Goal: Complete application form: Complete application form

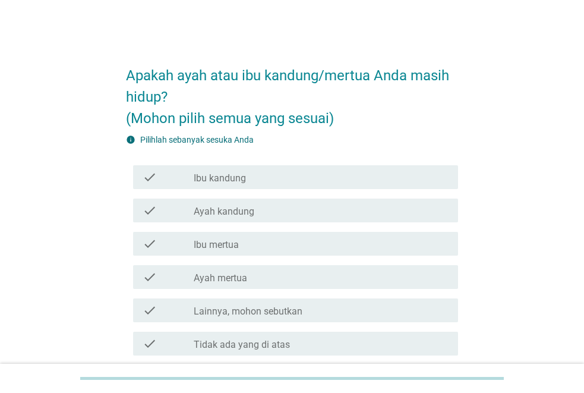
click at [234, 181] on label "Ibu kandung" at bounding box center [220, 178] width 52 height 12
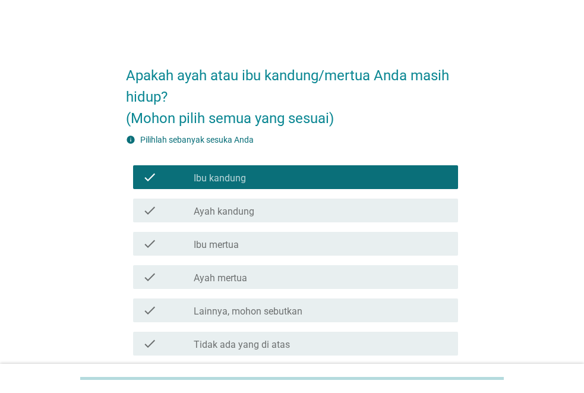
click at [230, 213] on label "Ayah kandung" at bounding box center [224, 212] width 61 height 12
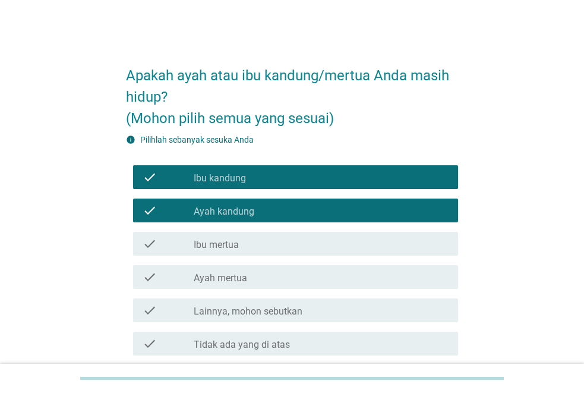
click at [229, 244] on label "Ibu mertua" at bounding box center [216, 245] width 45 height 12
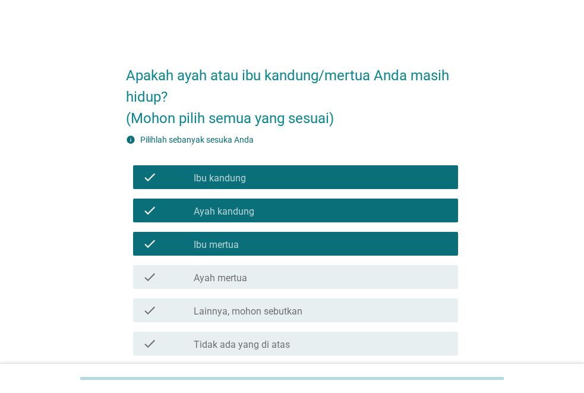
click at [245, 211] on label "Ayah kandung" at bounding box center [224, 212] width 61 height 12
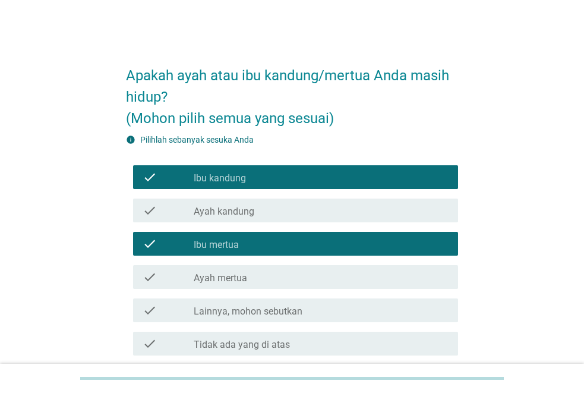
click at [245, 279] on label "Ayah mertua" at bounding box center [220, 278] width 53 height 12
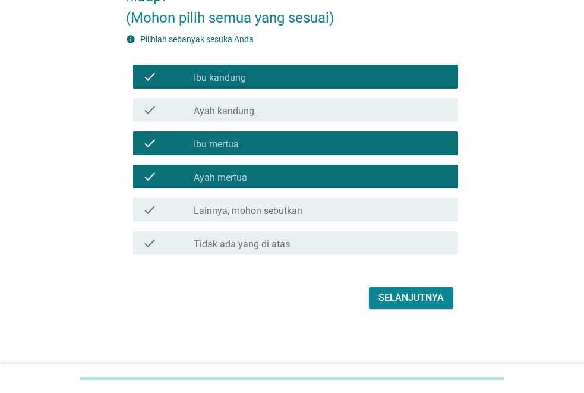
scroll to position [101, 0]
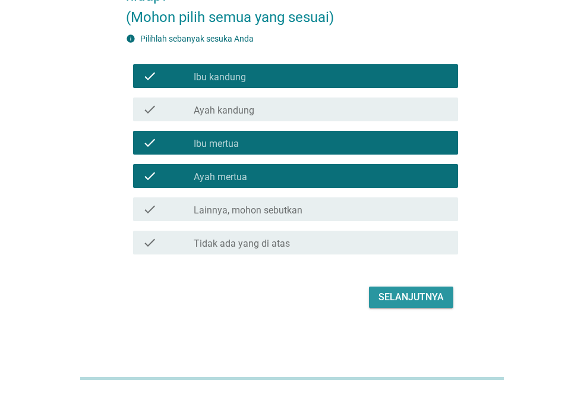
click at [419, 297] on div "Selanjutnya" at bounding box center [410, 297] width 65 height 14
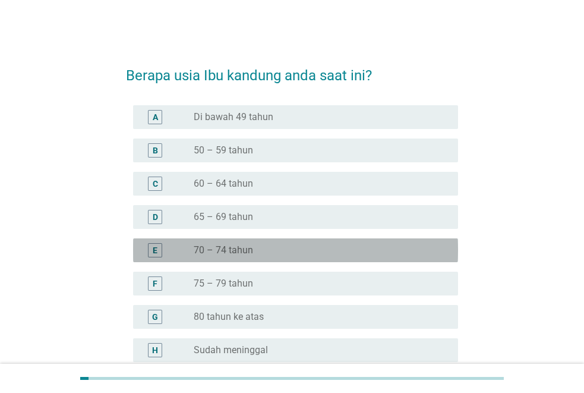
click at [233, 249] on label "70 – 74 tahun" at bounding box center [223, 250] width 59 height 12
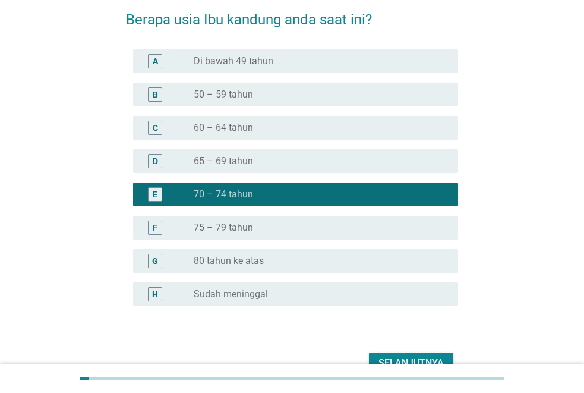
scroll to position [119, 0]
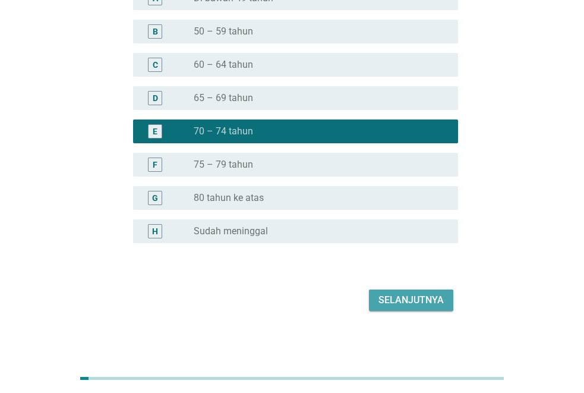
click at [415, 302] on div "Selanjutnya" at bounding box center [410, 300] width 65 height 14
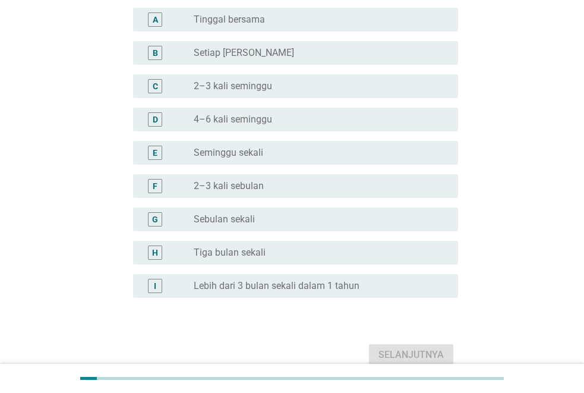
scroll to position [0, 0]
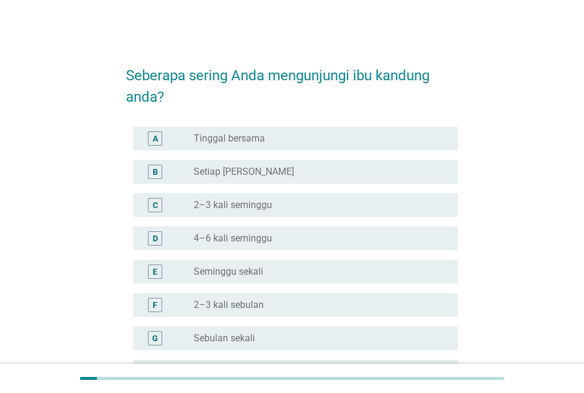
click at [229, 173] on label "Setiap [PERSON_NAME]" at bounding box center [244, 172] width 100 height 12
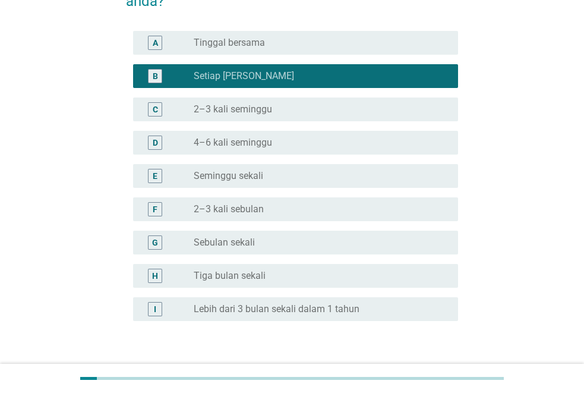
scroll to position [176, 0]
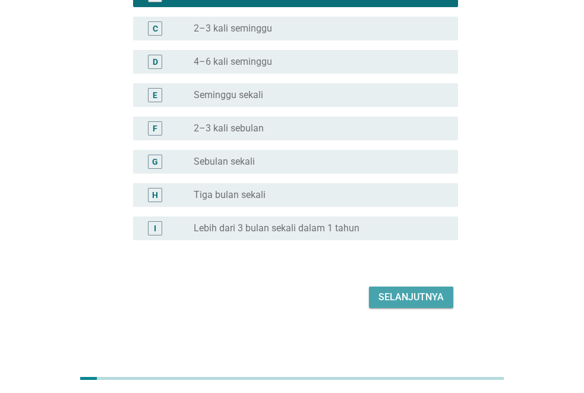
click at [416, 304] on div "Selanjutnya" at bounding box center [410, 297] width 65 height 14
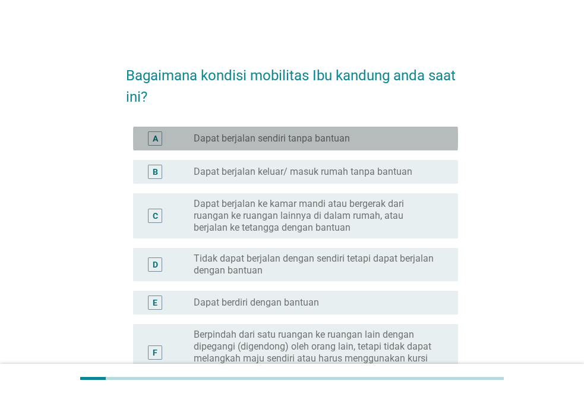
click at [328, 138] on label "Dapat berjalan sendiri tanpa bantuan" at bounding box center [272, 138] width 156 height 12
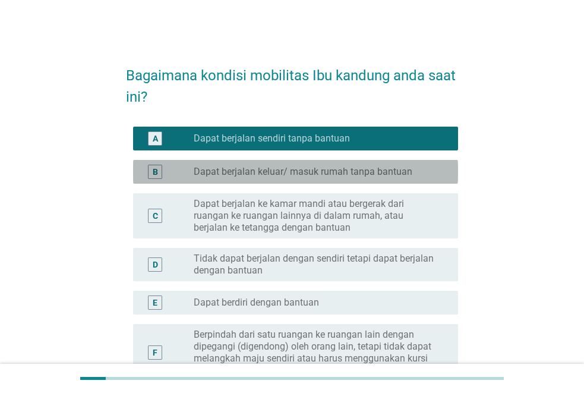
click at [295, 173] on label "Dapat berjalan keluar/ masuk rumah tanpa bantuan" at bounding box center [303, 172] width 219 height 12
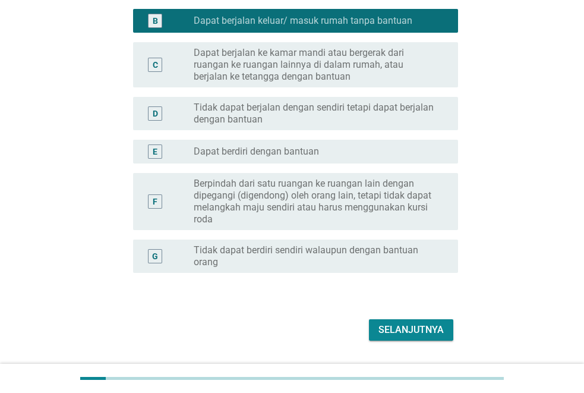
scroll to position [184, 0]
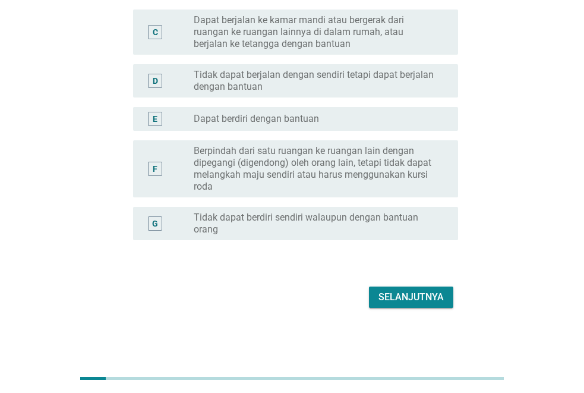
click at [408, 298] on div "Selanjutnya" at bounding box center [410, 297] width 65 height 14
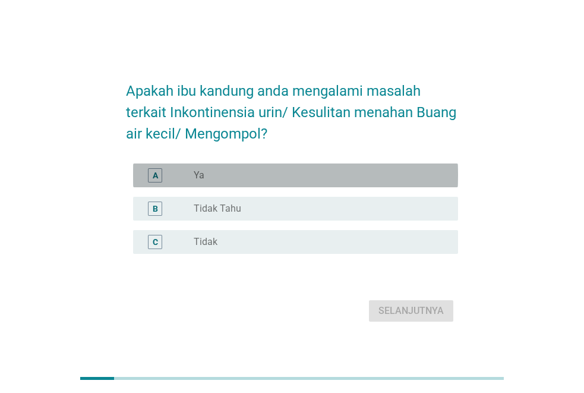
click at [219, 181] on div "radio_button_unchecked Ya" at bounding box center [316, 175] width 245 height 12
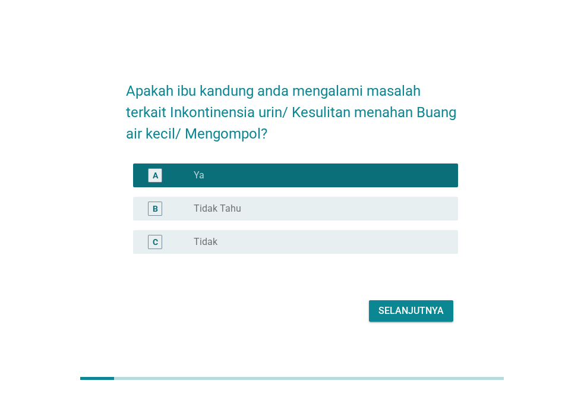
click at [402, 312] on div "Selanjutnya" at bounding box center [410, 311] width 65 height 14
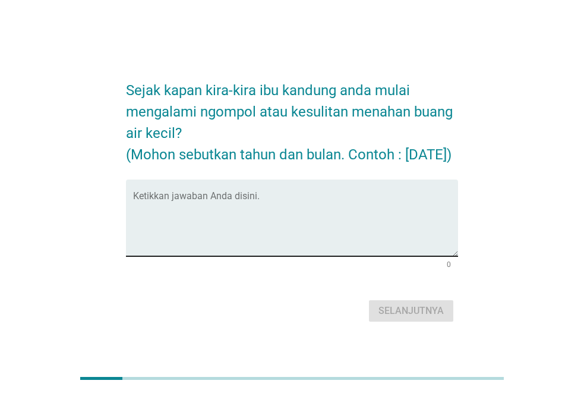
click at [243, 256] on textarea "Ketikkan jawaban Anda disini." at bounding box center [295, 225] width 325 height 62
click at [247, 210] on textarea "Ketikkan jawaban Anda disini." at bounding box center [295, 225] width 325 height 62
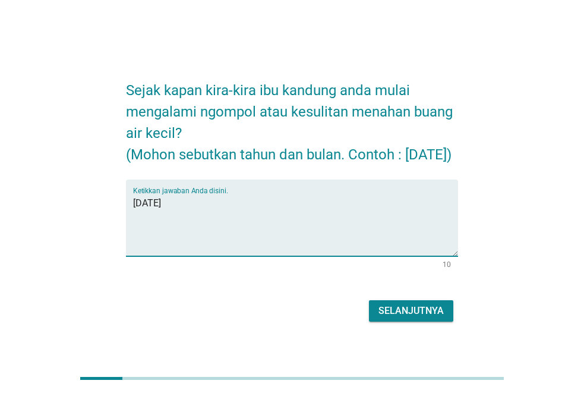
type textarea "[DATE]"
click at [412, 318] on div "Selanjutnya" at bounding box center [410, 311] width 65 height 14
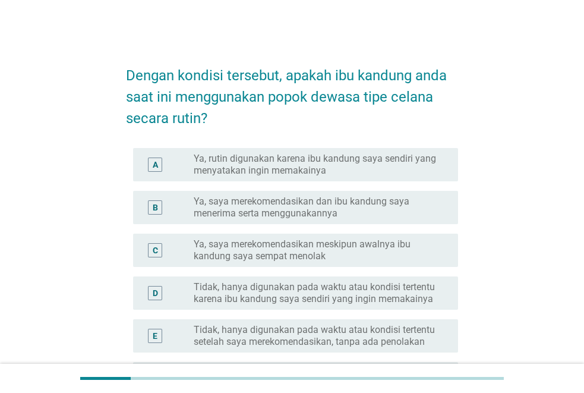
click at [271, 216] on label "Ya, saya merekomendasikan dan ibu kandung saya menerima serta menggunakannya" at bounding box center [316, 207] width 245 height 24
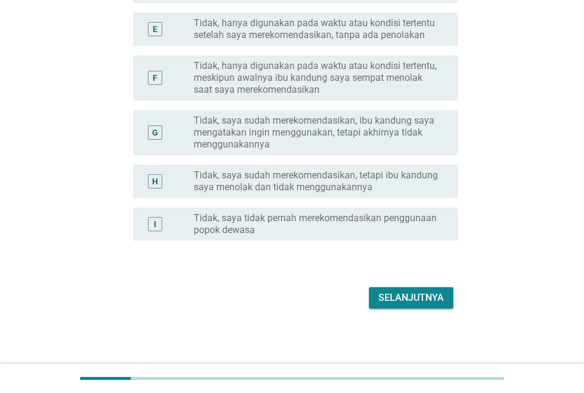
scroll to position [307, 0]
click at [403, 296] on div "Selanjutnya" at bounding box center [410, 297] width 65 height 14
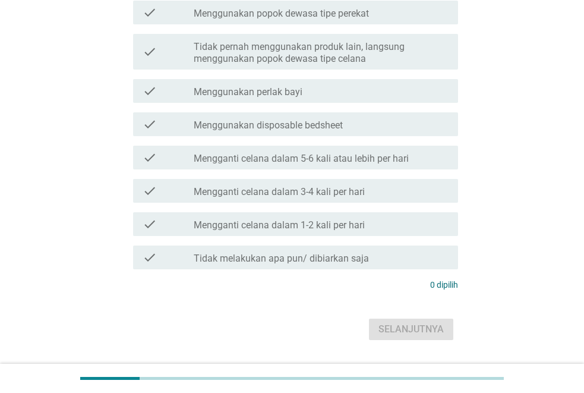
scroll to position [0, 0]
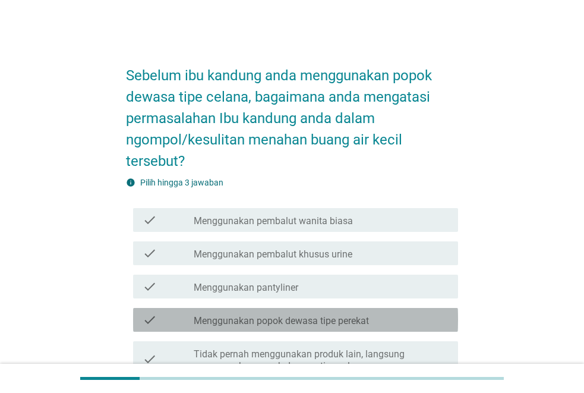
click at [355, 323] on label "Menggunakan popok dewasa tipe perekat" at bounding box center [281, 321] width 175 height 12
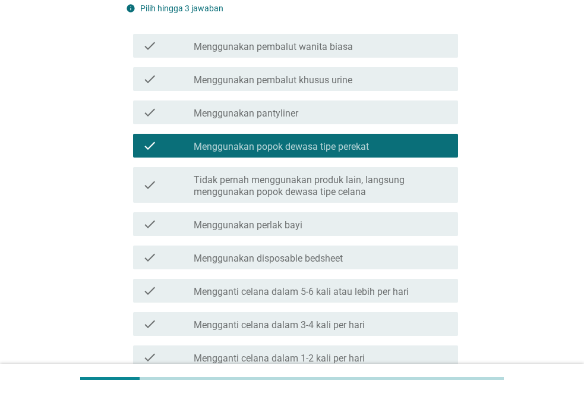
scroll to position [178, 0]
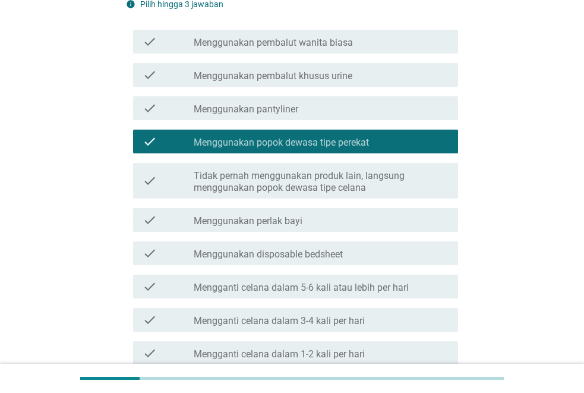
click at [276, 182] on label "Tidak pernah menggunakan produk lain, langsung menggunakan popok dewasa tipe ce…" at bounding box center [321, 182] width 255 height 24
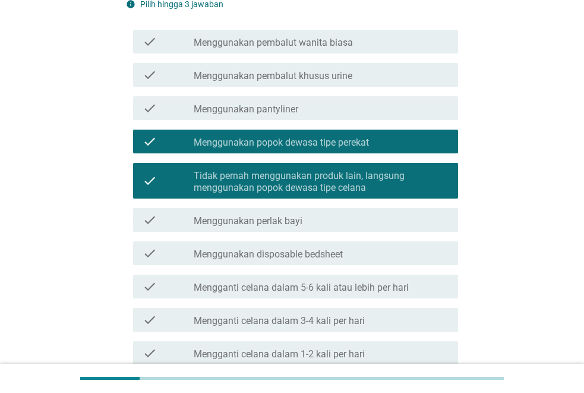
click at [290, 179] on label "Tidak pernah menggunakan produk lain, langsung menggunakan popok dewasa tipe ce…" at bounding box center [321, 182] width 255 height 24
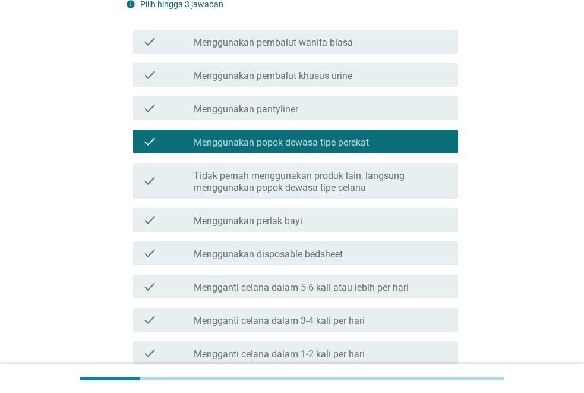
click at [379, 321] on div "check_box_outline_blank Mengganti celana dalam 3-4 kali per hari" at bounding box center [321, 319] width 255 height 14
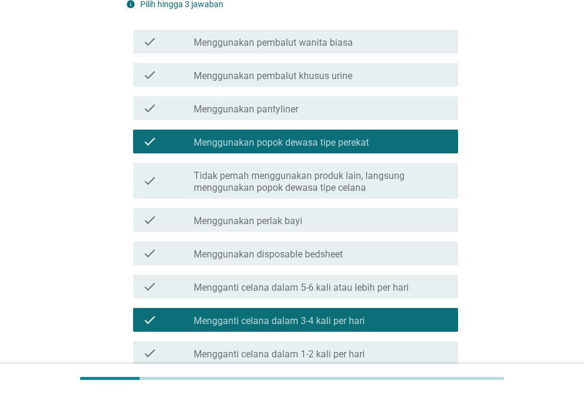
scroll to position [339, 0]
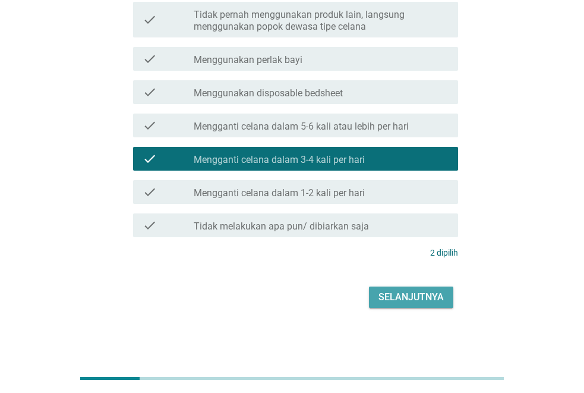
click at [397, 295] on div "Selanjutnya" at bounding box center [410, 297] width 65 height 14
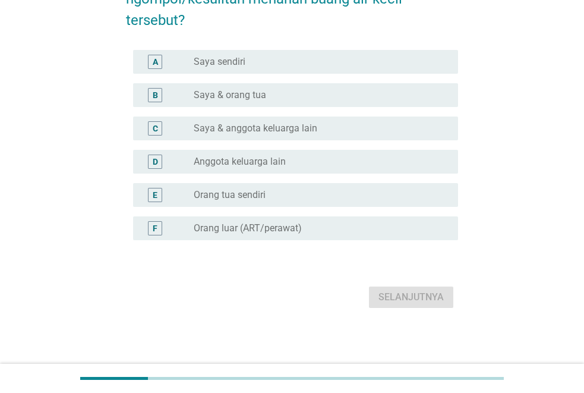
scroll to position [0, 0]
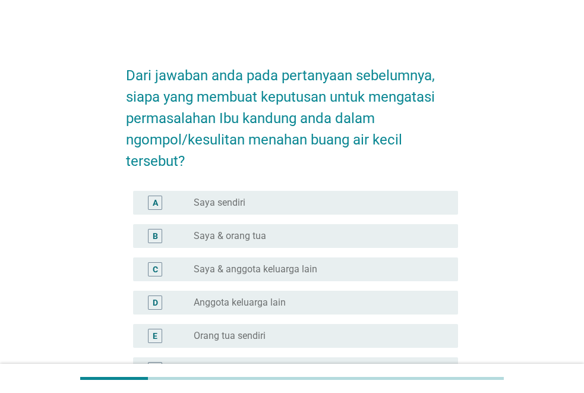
click at [299, 267] on label "Saya & anggota keluarga lain" at bounding box center [256, 269] width 124 height 12
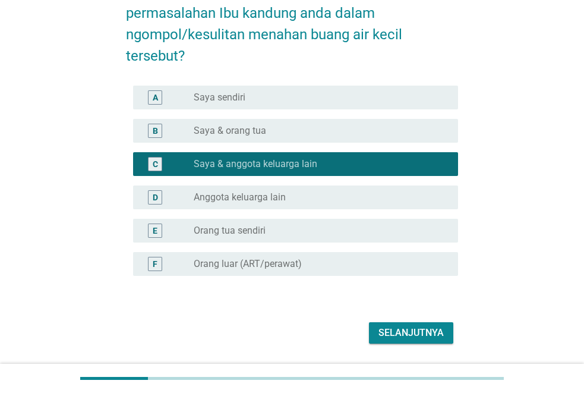
scroll to position [119, 0]
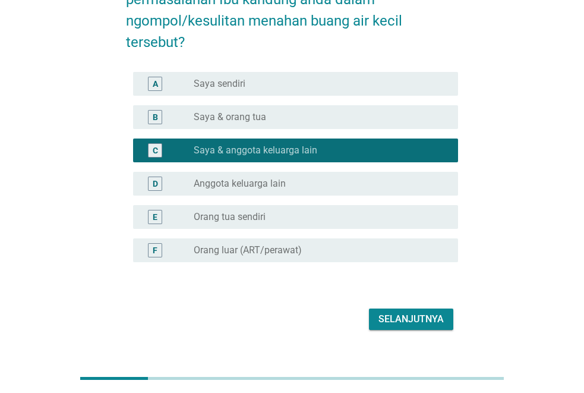
click at [410, 314] on div "Selanjutnya" at bounding box center [410, 319] width 65 height 14
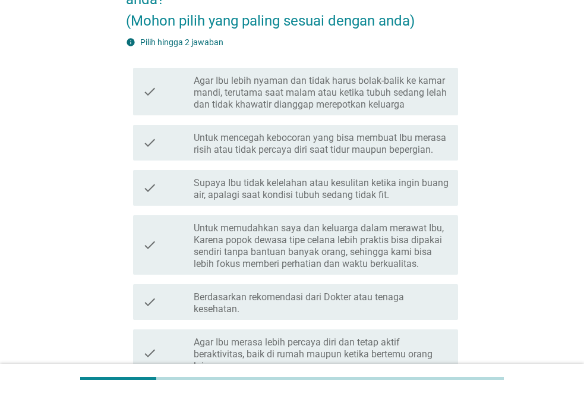
scroll to position [0, 0]
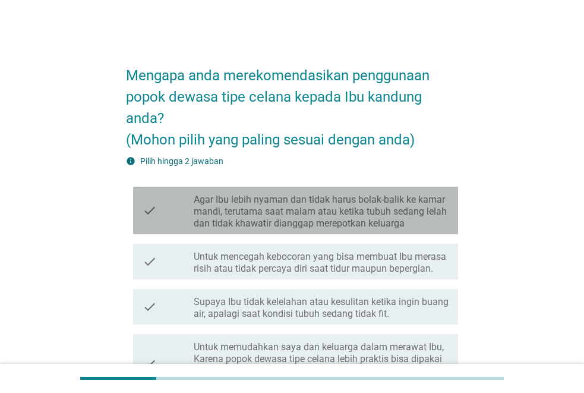
click at [261, 217] on label "Agar Ibu lebih nyaman dan tidak harus bolak-balik ke kamar mandi, terutama saat…" at bounding box center [321, 212] width 255 height 36
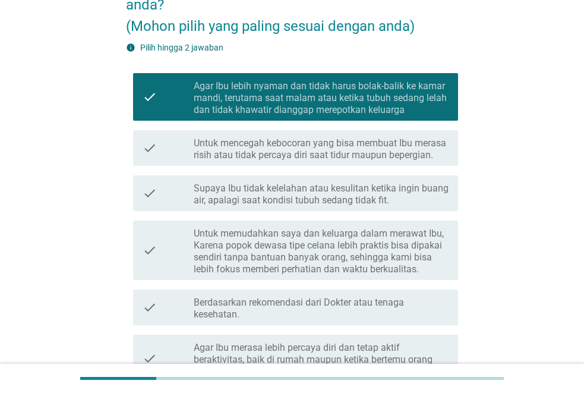
scroll to position [238, 0]
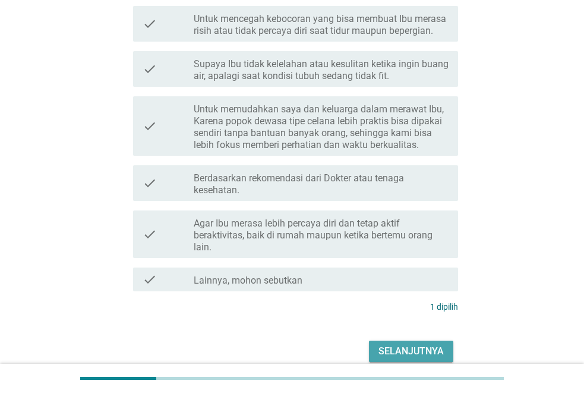
click at [426, 351] on div "Selanjutnya" at bounding box center [410, 351] width 65 height 14
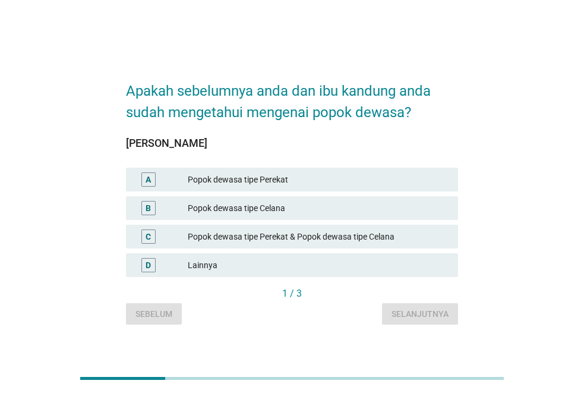
click at [294, 184] on div "Popok dewasa tipe Perekat" at bounding box center [318, 179] width 261 height 14
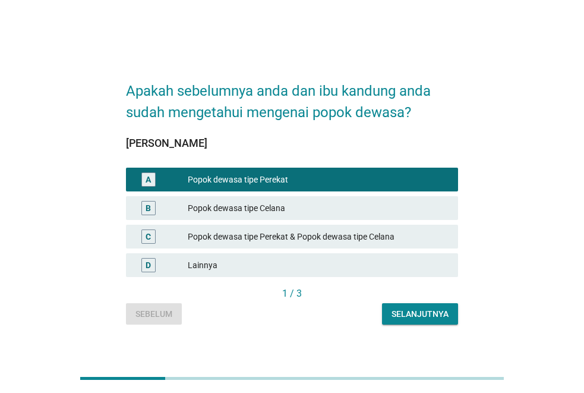
click at [294, 207] on div "Popok dewasa tipe Celana" at bounding box center [318, 208] width 261 height 14
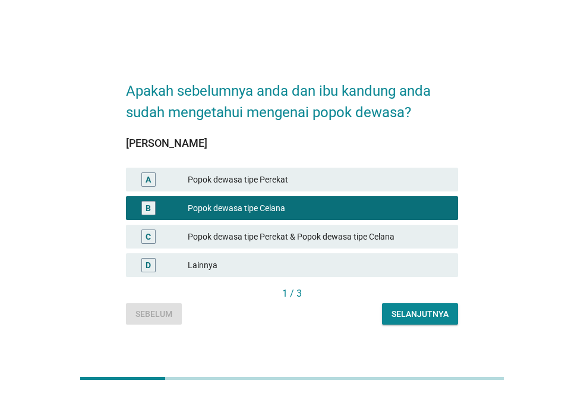
click at [338, 238] on div "Popok dewasa tipe Perekat & Popok dewasa tipe Celana" at bounding box center [318, 236] width 261 height 14
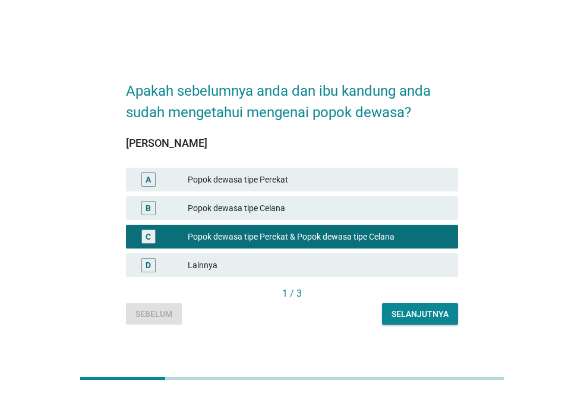
click at [419, 312] on div "Selanjutnya" at bounding box center [419, 314] width 57 height 12
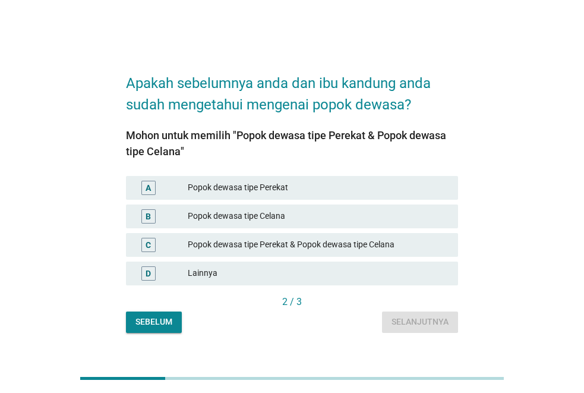
click at [245, 242] on div "Popok dewasa tipe Perekat & Popok dewasa tipe Celana" at bounding box center [318, 245] width 261 height 14
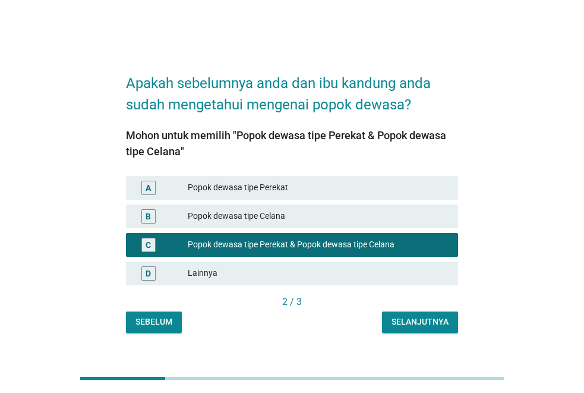
click at [416, 323] on div "Selanjutnya" at bounding box center [419, 321] width 57 height 12
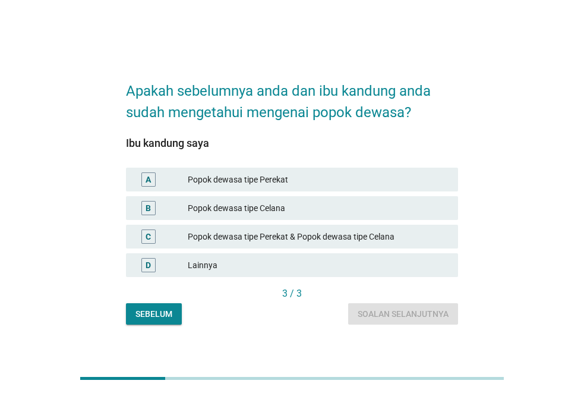
click at [305, 210] on div "Popok dewasa tipe Celana" at bounding box center [318, 208] width 261 height 14
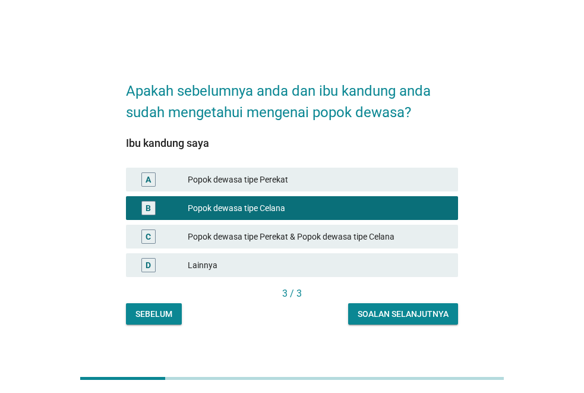
click at [404, 313] on div "Soalan selanjutnya" at bounding box center [403, 314] width 91 height 12
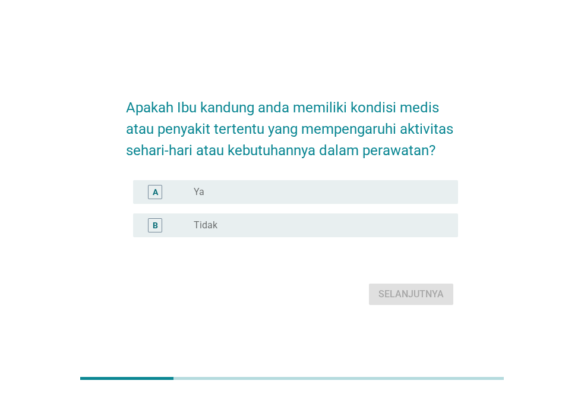
click at [305, 234] on div "B radio_button_unchecked Tidak" at bounding box center [295, 225] width 325 height 24
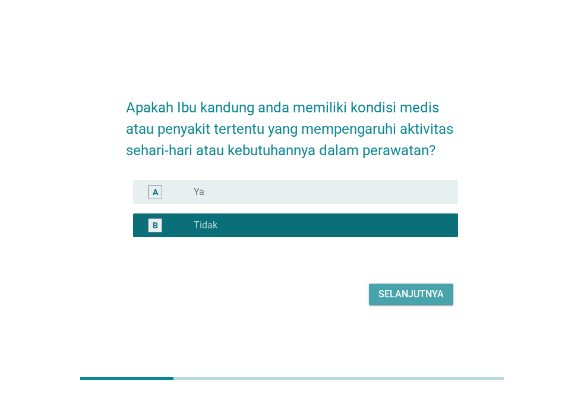
click at [397, 293] on div "Selanjutnya" at bounding box center [410, 294] width 65 height 14
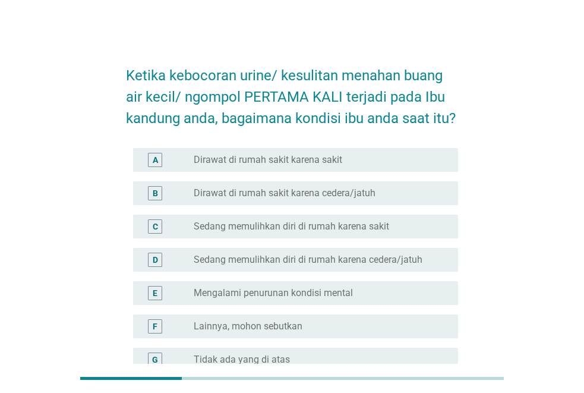
click at [328, 163] on label "Dirawat di rumah sakit karena sakit" at bounding box center [268, 160] width 149 height 12
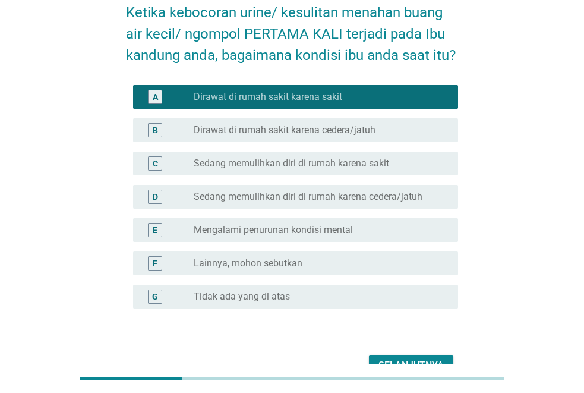
scroll to position [131, 0]
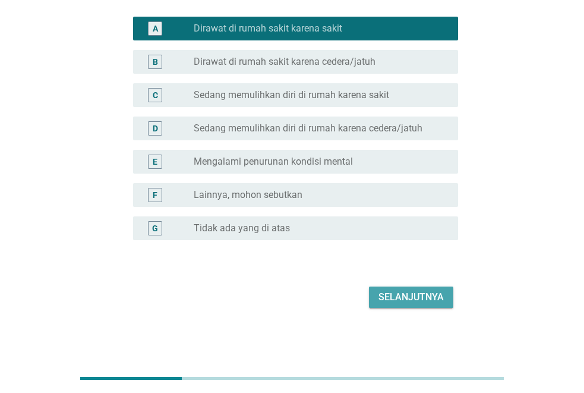
click at [394, 287] on button "Selanjutnya" at bounding box center [411, 296] width 84 height 21
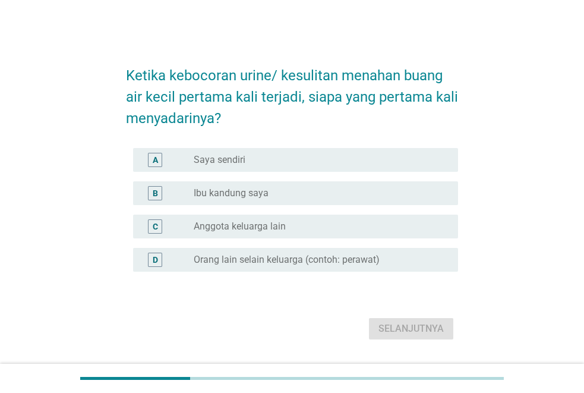
click at [278, 185] on div "B radio_button_unchecked Ibu kandung saya" at bounding box center [295, 193] width 325 height 24
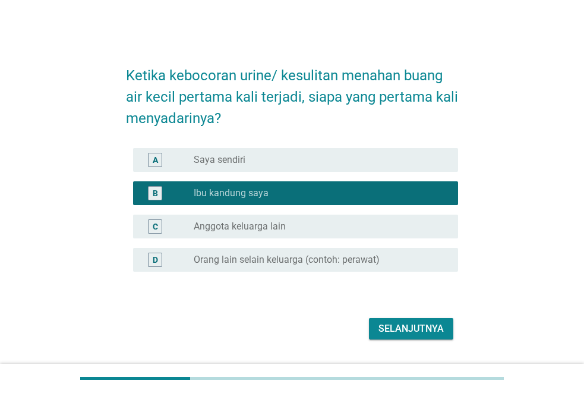
click at [284, 162] on div "radio_button_unchecked Saya sendiri" at bounding box center [316, 160] width 245 height 12
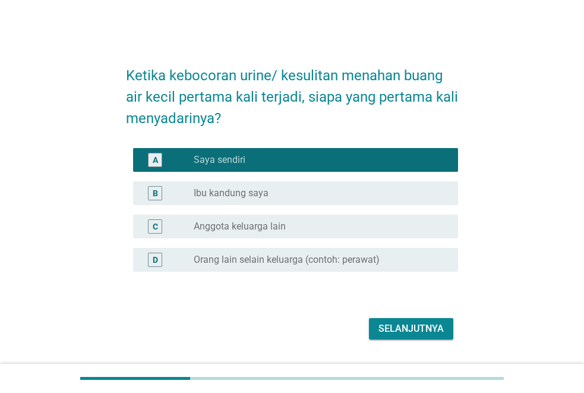
click at [282, 189] on div "radio_button_unchecked Ibu kandung saya" at bounding box center [316, 193] width 245 height 12
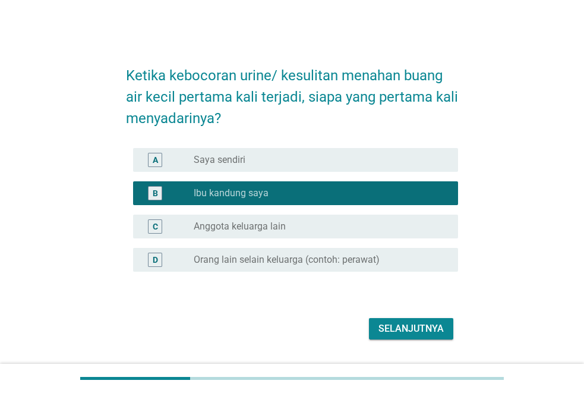
click at [401, 328] on div "Selanjutnya" at bounding box center [410, 328] width 65 height 14
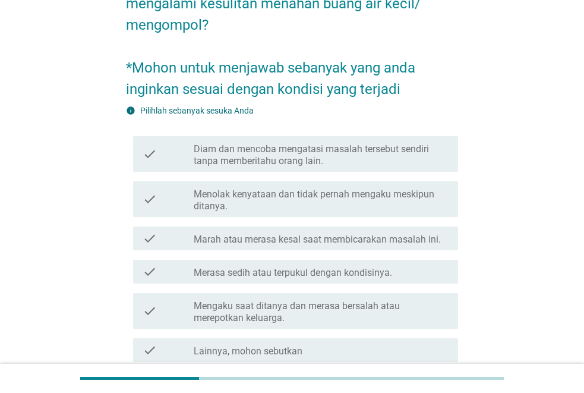
scroll to position [119, 0]
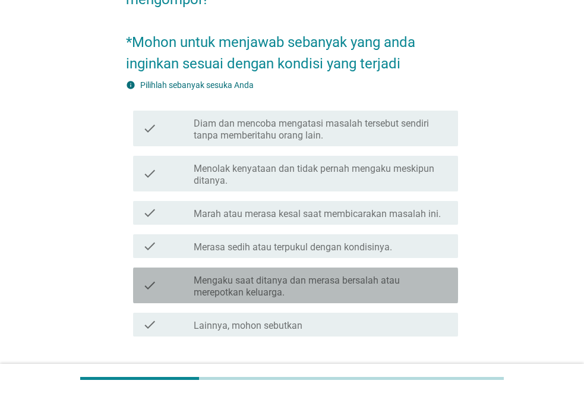
click at [340, 284] on label "Mengaku saat ditanya dan merasa bersalah atau merepotkan keluarga." at bounding box center [321, 286] width 255 height 24
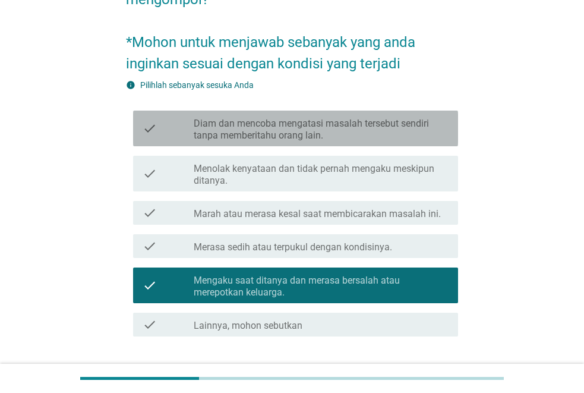
click at [368, 137] on label "Diam dan mencoba mengatasi masalah tersebut sendiri tanpa memberitahu orang lai…" at bounding box center [321, 130] width 255 height 24
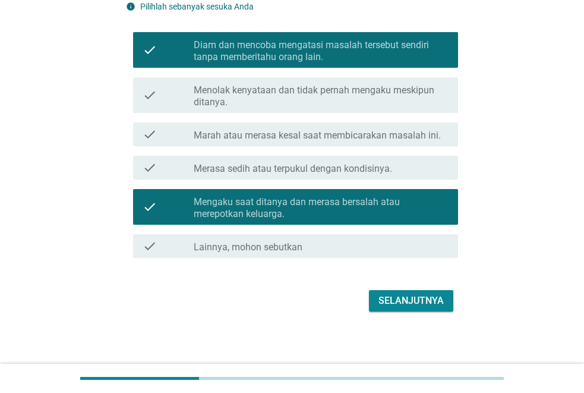
scroll to position [201, 0]
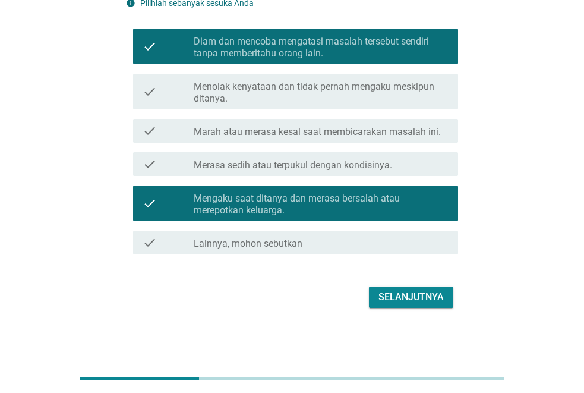
click at [396, 294] on div "Selanjutnya" at bounding box center [410, 297] width 65 height 14
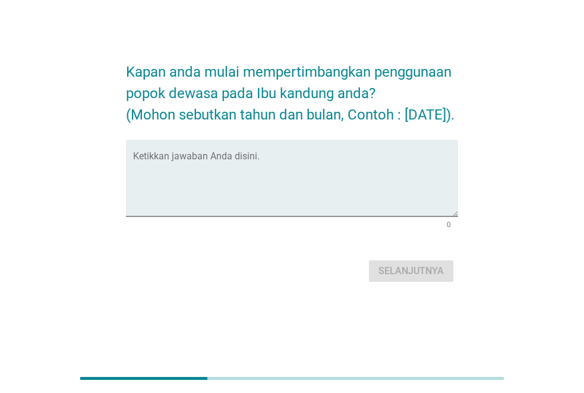
scroll to position [0, 0]
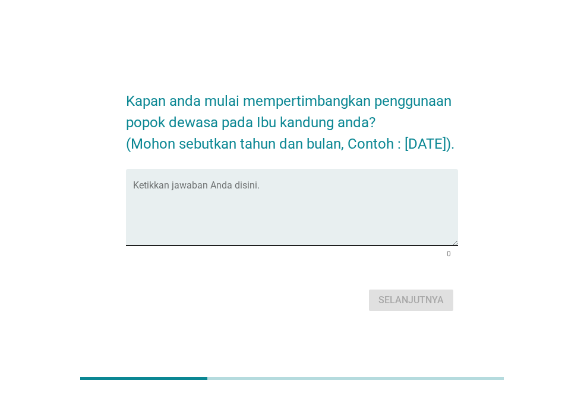
click at [295, 243] on textarea "Ketikkan jawaban Anda disini." at bounding box center [295, 214] width 325 height 62
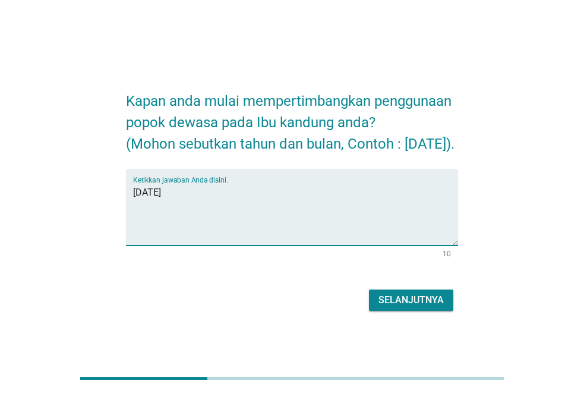
type textarea "[DATE]"
click at [415, 307] on div "Selanjutnya" at bounding box center [410, 300] width 65 height 14
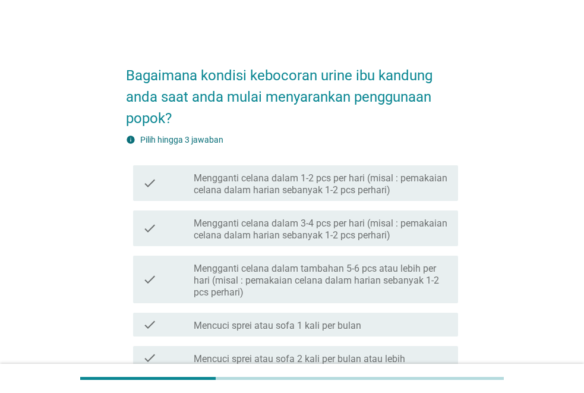
click at [358, 184] on label "Mengganti celana dalam 1-2 pcs per hari (misal : pemakaian celana dalam harian …" at bounding box center [321, 184] width 255 height 24
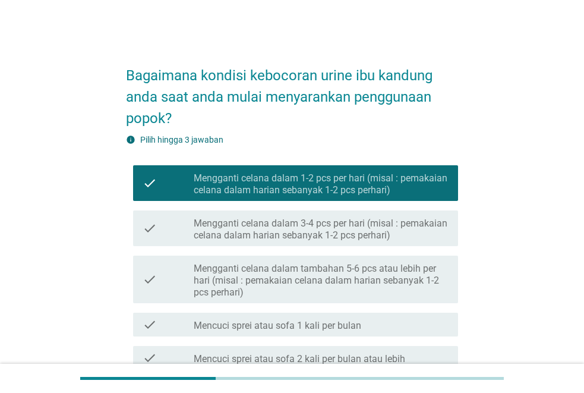
click at [319, 182] on label "Mengganti celana dalam 1-2 pcs per hari (misal : pemakaian celana dalam harian …" at bounding box center [321, 184] width 255 height 24
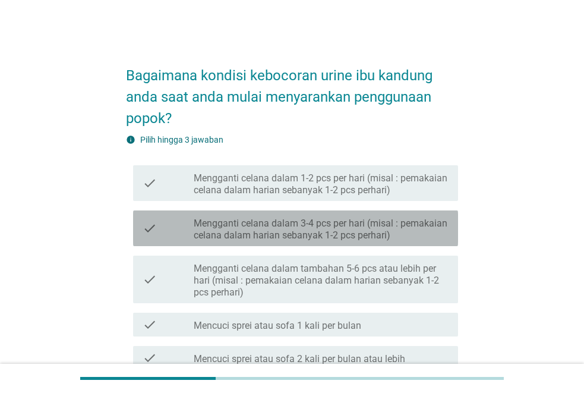
click at [311, 226] on label "Mengganti celana dalam 3-4 pcs per hari (misal : pemakaian celana dalam harian …" at bounding box center [321, 229] width 255 height 24
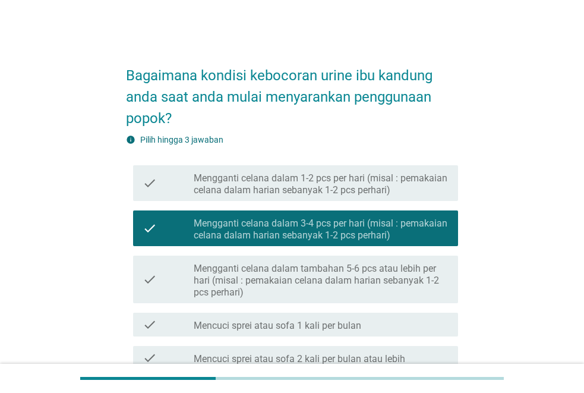
click at [314, 325] on label "Mencuci sprei atau sofa 1 kali per bulan" at bounding box center [278, 326] width 168 height 12
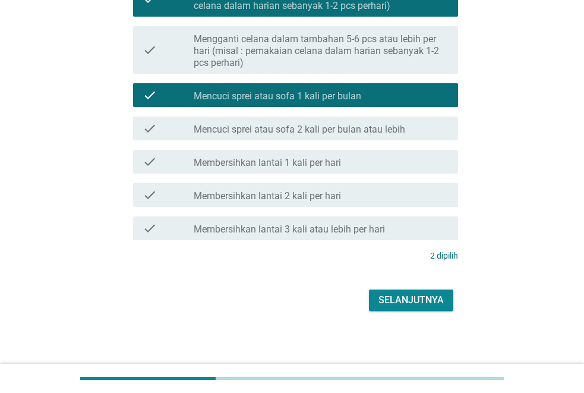
scroll to position [232, 0]
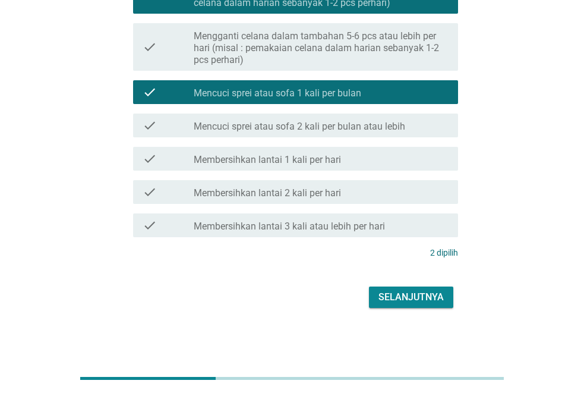
click at [408, 298] on div "Selanjutnya" at bounding box center [410, 297] width 65 height 14
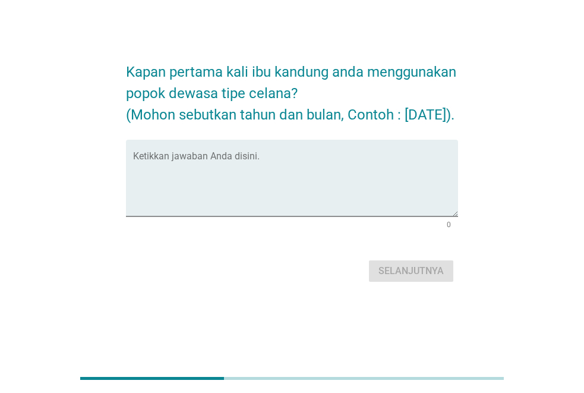
scroll to position [0, 0]
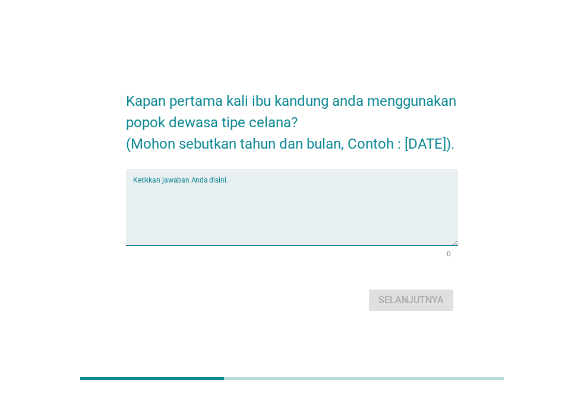
click at [268, 245] on textarea "Ketikkan jawaban Anda disini." at bounding box center [295, 214] width 325 height 62
type textarea "[DATE]"
click at [424, 307] on div "Selanjutnya" at bounding box center [410, 300] width 65 height 14
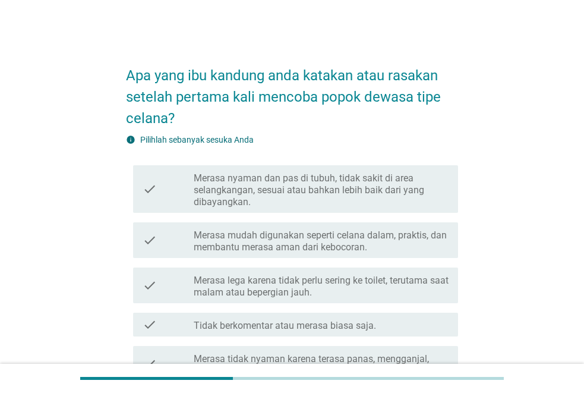
click at [283, 188] on label "Merasa nyaman dan pas di tubuh, tidak sakit di area selangkangan, sesuai atau b…" at bounding box center [321, 190] width 255 height 36
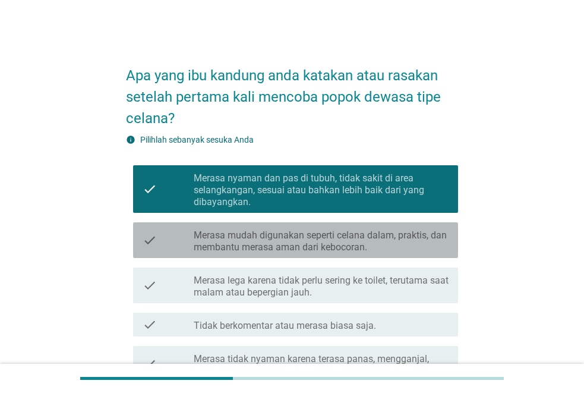
click at [290, 251] on label "Merasa mudah digunakan seperti celana dalam, praktis, dan membantu merasa aman …" at bounding box center [321, 241] width 255 height 24
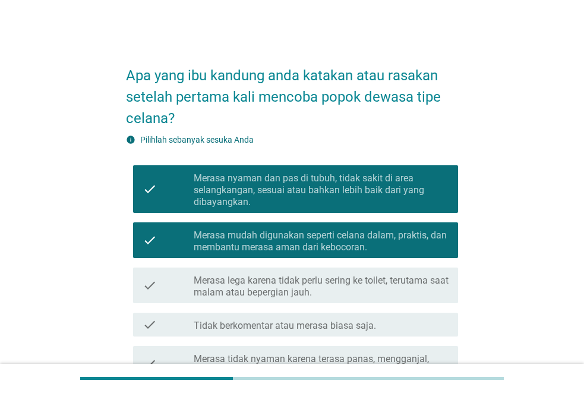
click at [289, 284] on label "Merasa lega karena tidak perlu sering ke toilet, terutama saat malam atau beper…" at bounding box center [321, 286] width 255 height 24
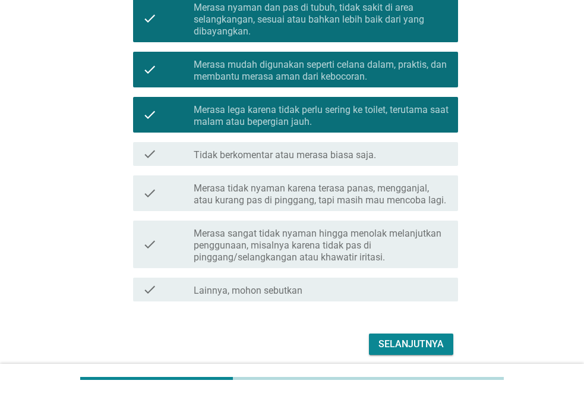
scroll to position [178, 0]
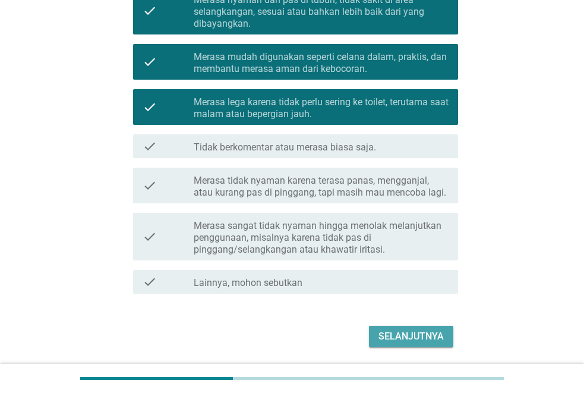
click at [409, 334] on div "Selanjutnya" at bounding box center [410, 336] width 65 height 14
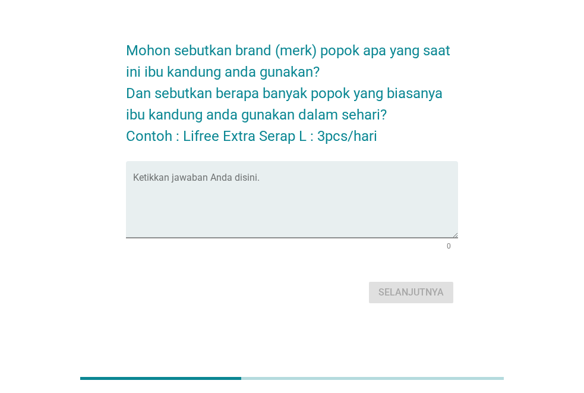
scroll to position [0, 0]
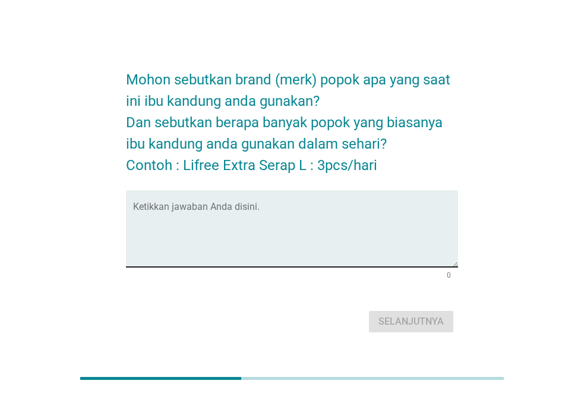
click at [288, 250] on textarea "Ketikkan jawaban Anda disini." at bounding box center [295, 235] width 325 height 62
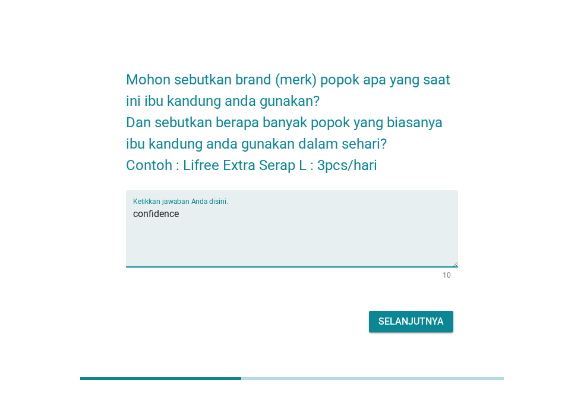
type textarea "confidence"
click at [408, 316] on div "Selanjutnya" at bounding box center [410, 321] width 65 height 14
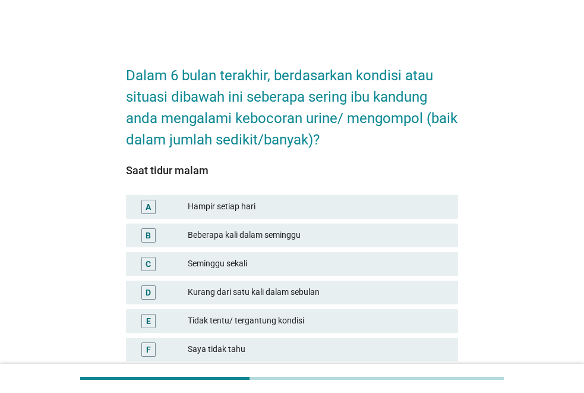
click at [242, 225] on div "B Beberapa kali dalam seminggu" at bounding box center [292, 235] width 332 height 24
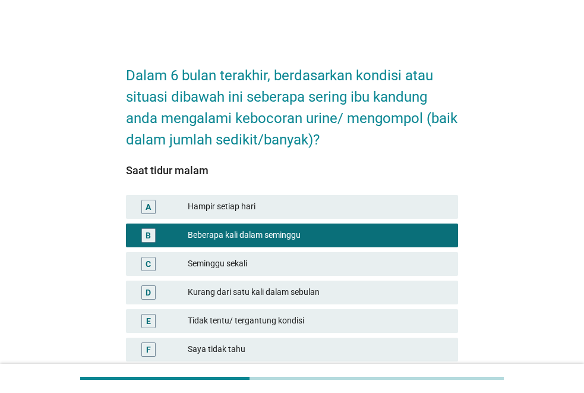
scroll to position [97, 0]
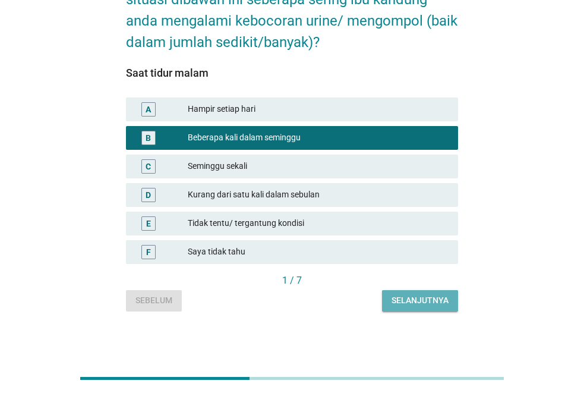
click at [432, 293] on button "Selanjutnya" at bounding box center [420, 300] width 76 height 21
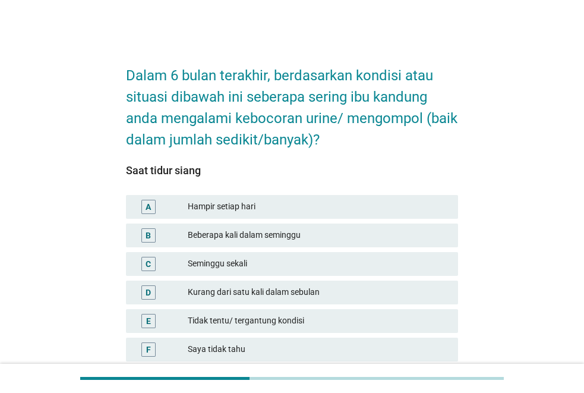
click at [260, 236] on div "Beberapa kali dalam seminggu" at bounding box center [318, 235] width 261 height 14
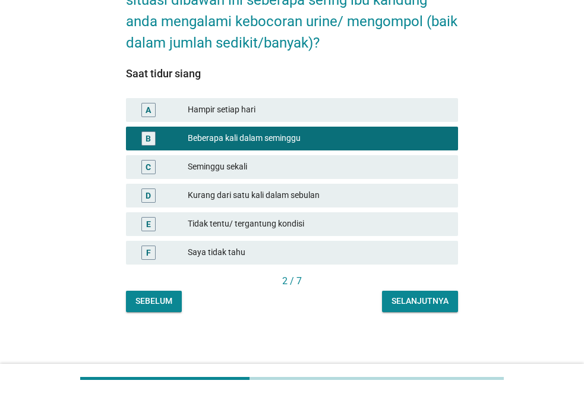
scroll to position [97, 0]
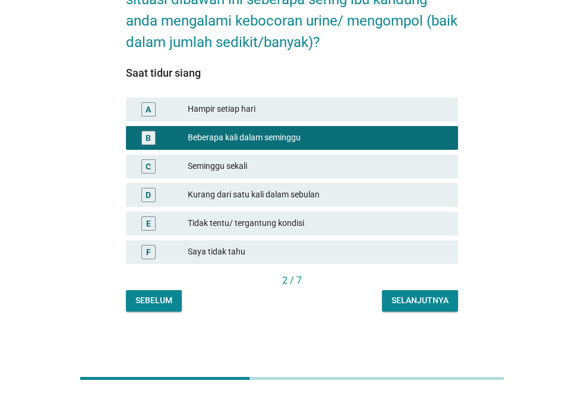
click at [438, 293] on button "Selanjutnya" at bounding box center [420, 300] width 76 height 21
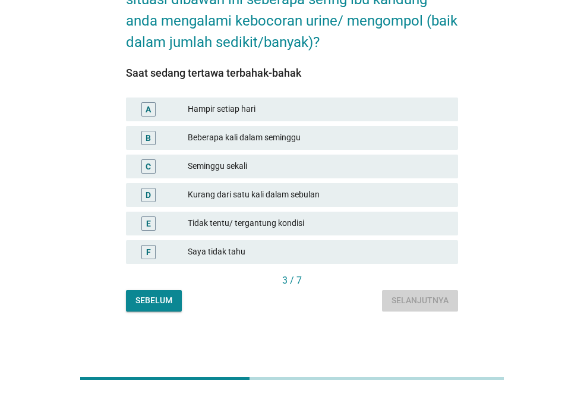
scroll to position [0, 0]
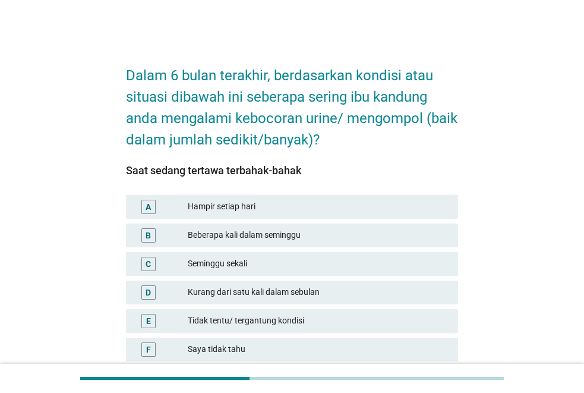
click at [214, 263] on div "Seminggu sekali" at bounding box center [318, 264] width 261 height 14
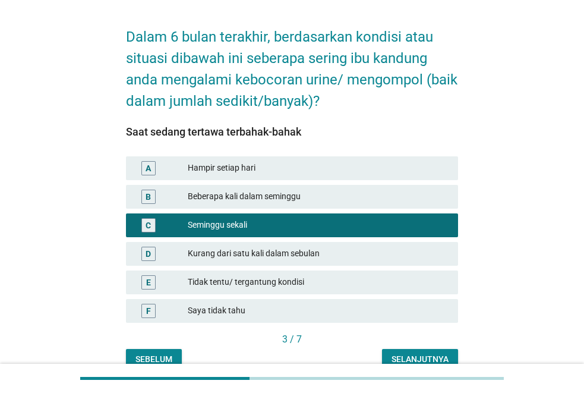
scroll to position [59, 0]
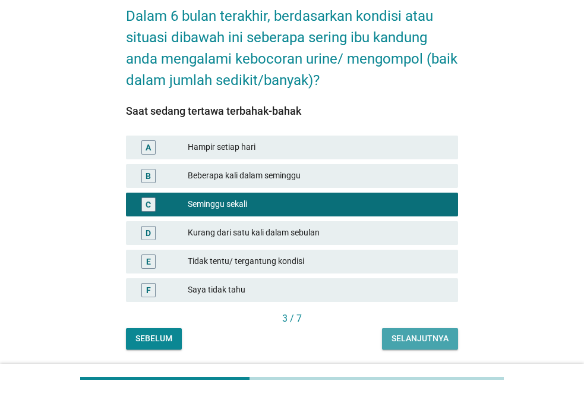
click at [416, 333] on div "Selanjutnya" at bounding box center [419, 338] width 57 height 12
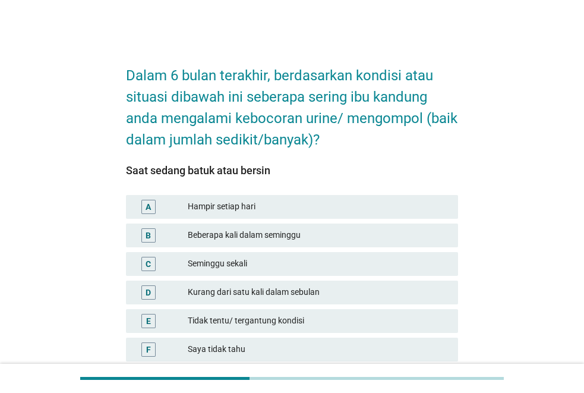
click at [247, 229] on div "Beberapa kali dalam seminggu" at bounding box center [318, 235] width 261 height 14
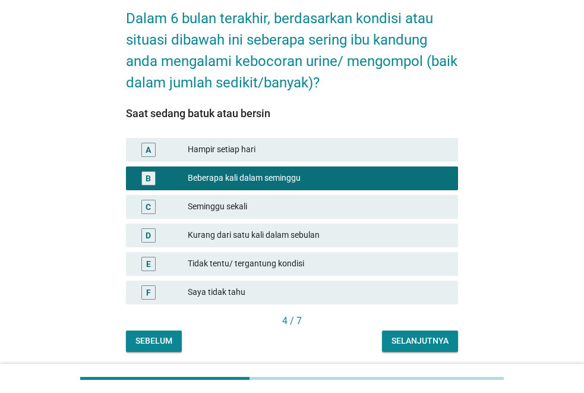
scroll to position [97, 0]
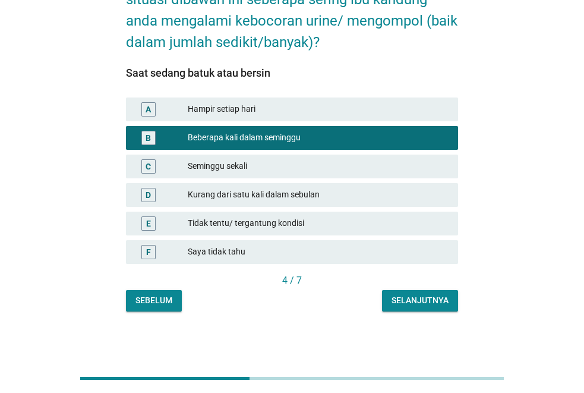
click at [424, 298] on div "Selanjutnya" at bounding box center [419, 300] width 57 height 12
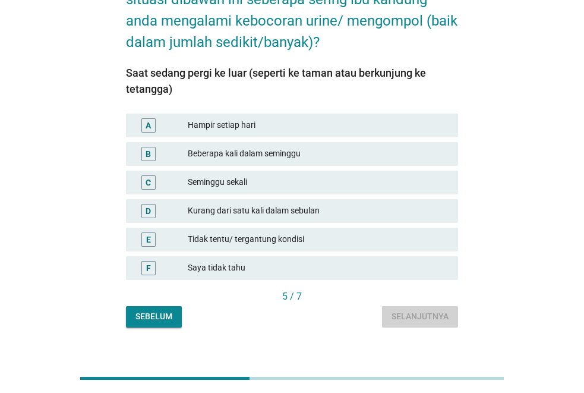
scroll to position [0, 0]
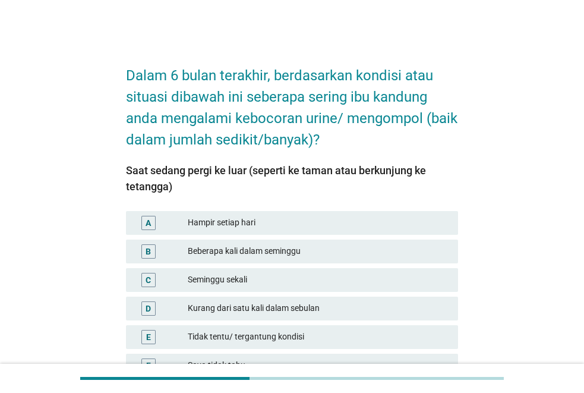
click at [268, 253] on div "Beberapa kali dalam seminggu" at bounding box center [318, 251] width 261 height 14
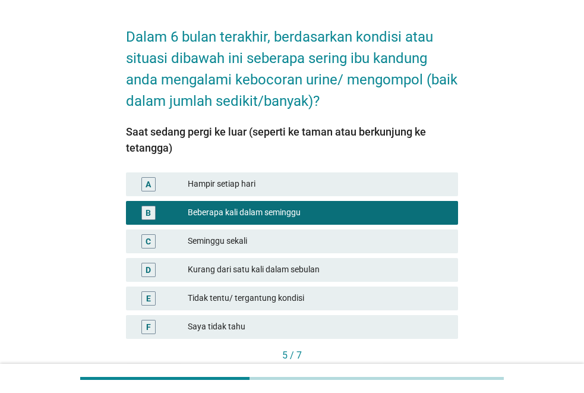
scroll to position [59, 0]
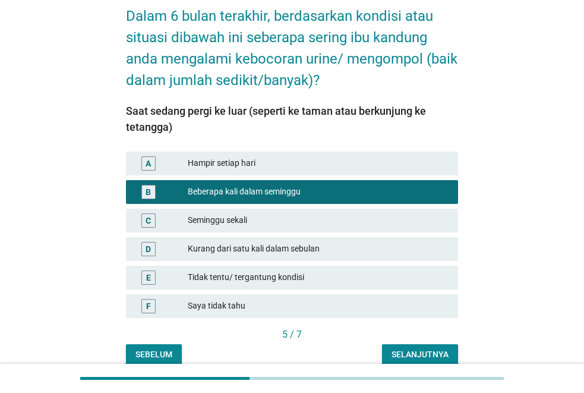
click at [428, 349] on div "Selanjutnya" at bounding box center [419, 354] width 57 height 12
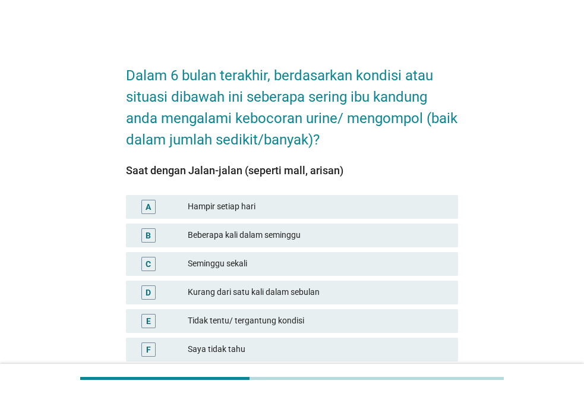
click at [271, 233] on div "Beberapa kali dalam seminggu" at bounding box center [318, 235] width 261 height 14
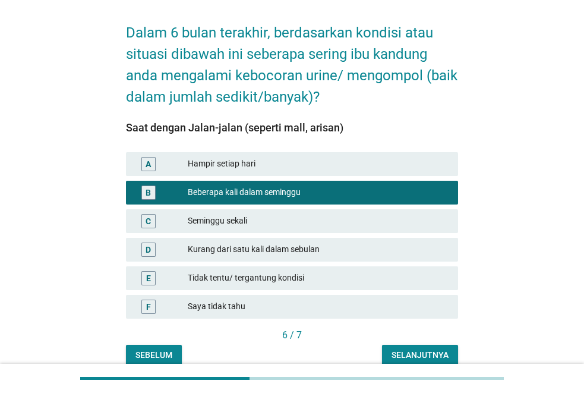
scroll to position [97, 0]
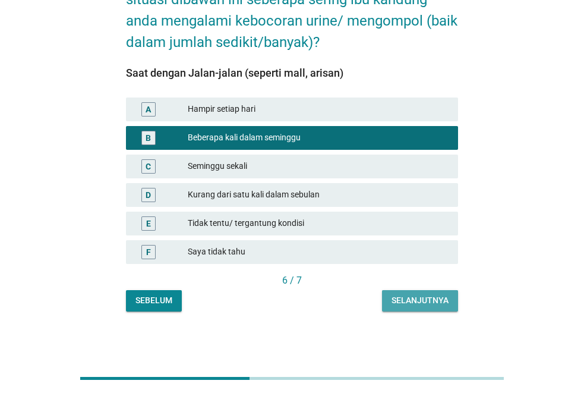
click at [441, 302] on div "Selanjutnya" at bounding box center [419, 300] width 57 height 12
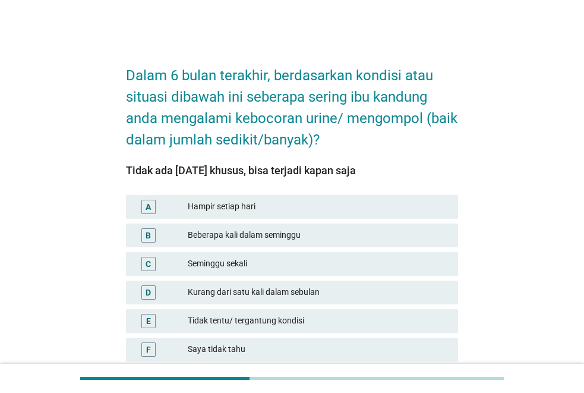
click at [258, 235] on div "Beberapa kali dalam seminggu" at bounding box center [318, 235] width 261 height 14
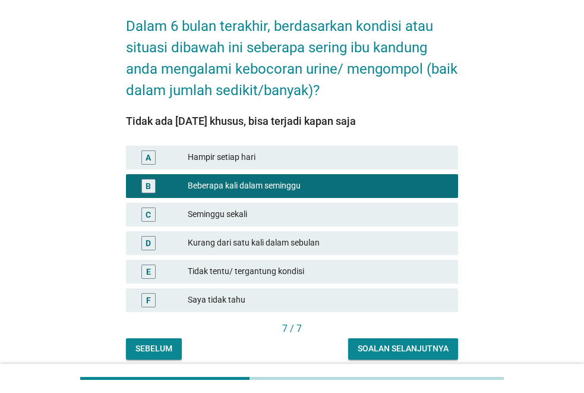
scroll to position [97, 0]
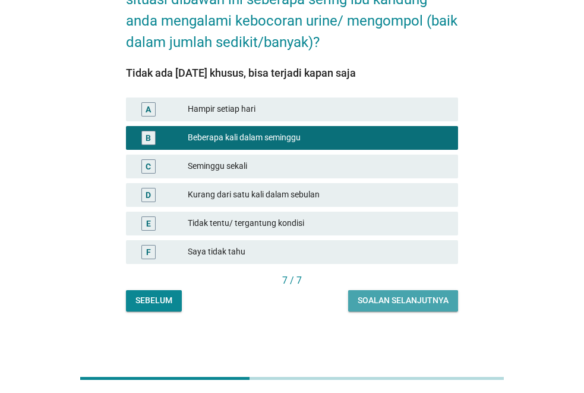
click at [433, 301] on div "Soalan selanjutnya" at bounding box center [403, 300] width 91 height 12
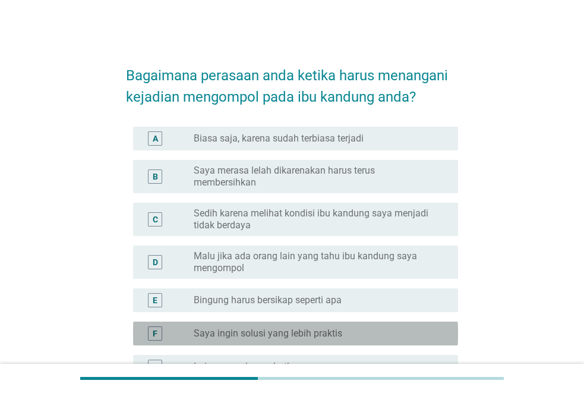
click at [312, 327] on label "Saya ingin solusi yang lebih praktis" at bounding box center [268, 333] width 149 height 12
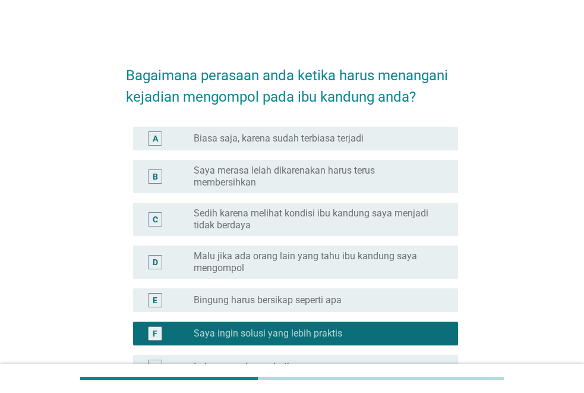
click at [312, 147] on div "A radio_button_unchecked Biasa saja, karena sudah terbiasa terjadi" at bounding box center [295, 139] width 325 height 24
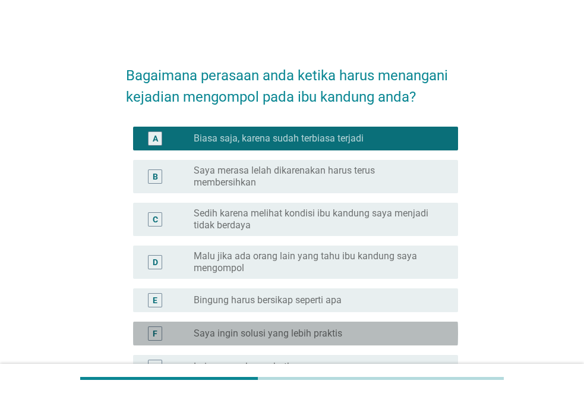
click at [282, 327] on label "Saya ingin solusi yang lebih praktis" at bounding box center [268, 333] width 149 height 12
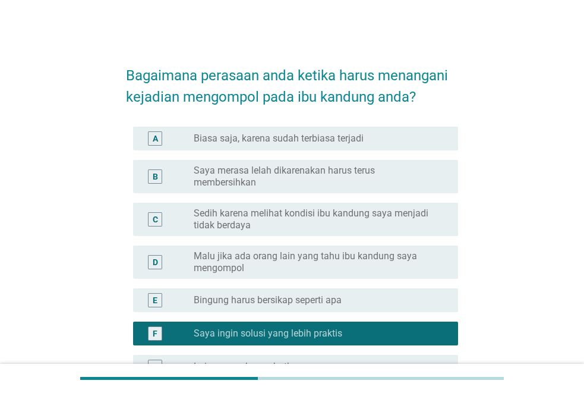
scroll to position [119, 0]
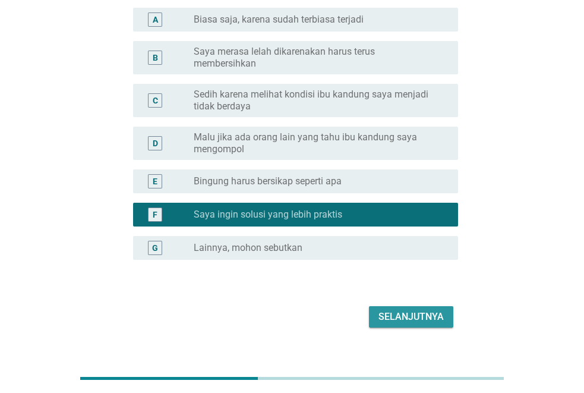
click at [406, 309] on div "Selanjutnya" at bounding box center [410, 316] width 65 height 14
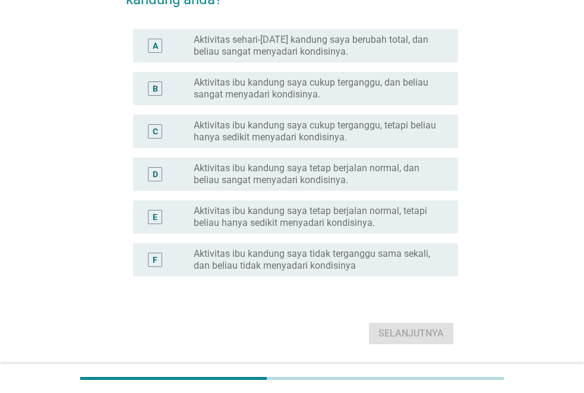
scroll to position [0, 0]
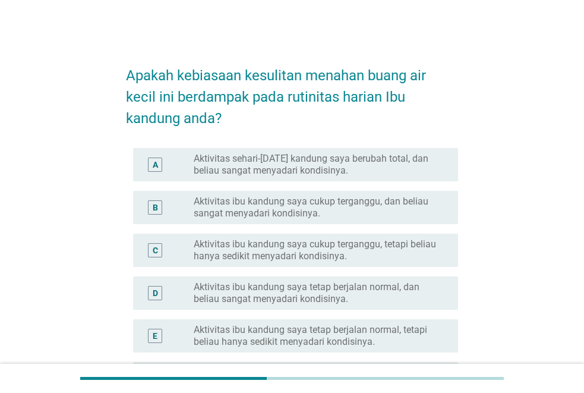
click at [350, 209] on label "Aktivitas ibu kandung saya cukup terganggu, dan beliau sangat menyadari kondisi…" at bounding box center [316, 207] width 245 height 24
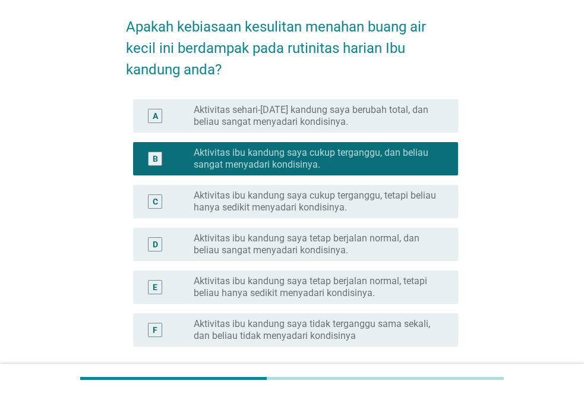
scroll to position [155, 0]
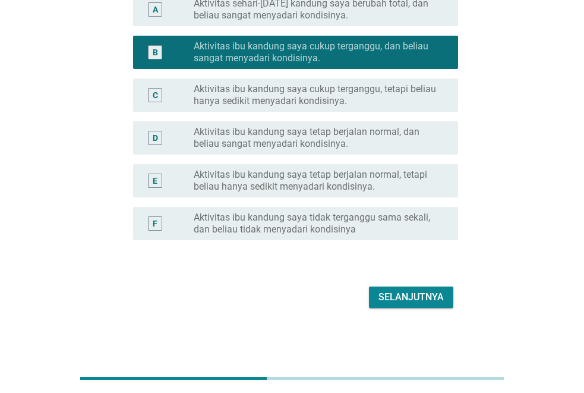
click at [384, 295] on div "Selanjutnya" at bounding box center [410, 297] width 65 height 14
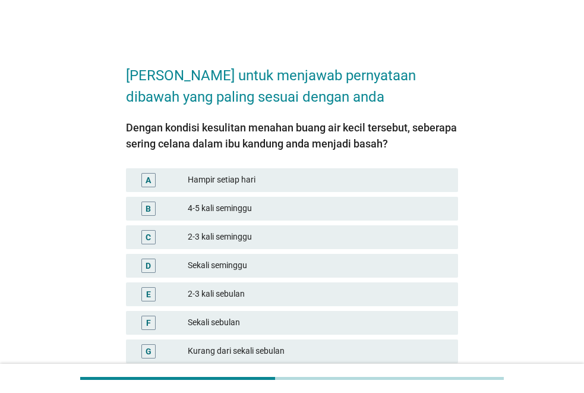
click at [232, 207] on div "4-5 kali seminggu" at bounding box center [318, 208] width 261 height 14
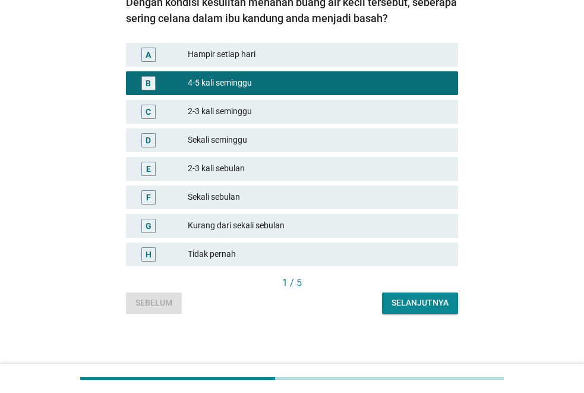
scroll to position [128, 0]
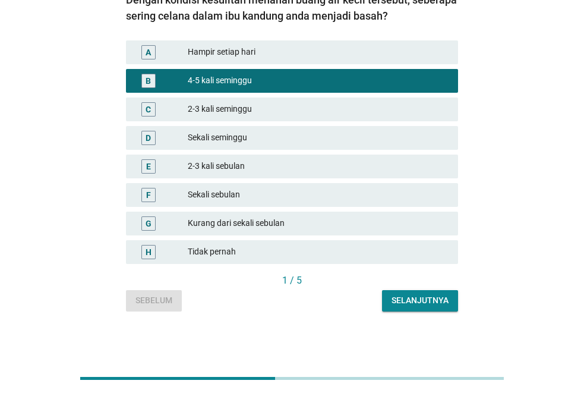
click at [398, 297] on div "Selanjutnya" at bounding box center [419, 300] width 57 height 12
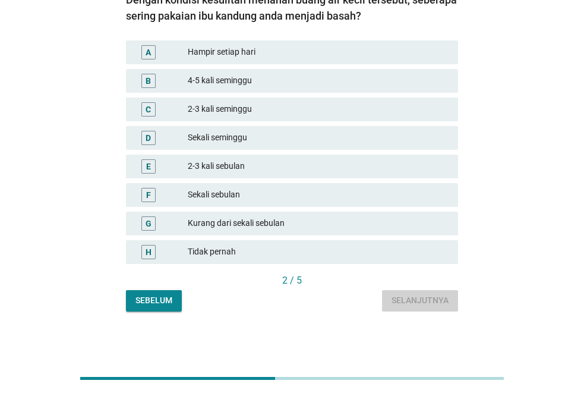
scroll to position [0, 0]
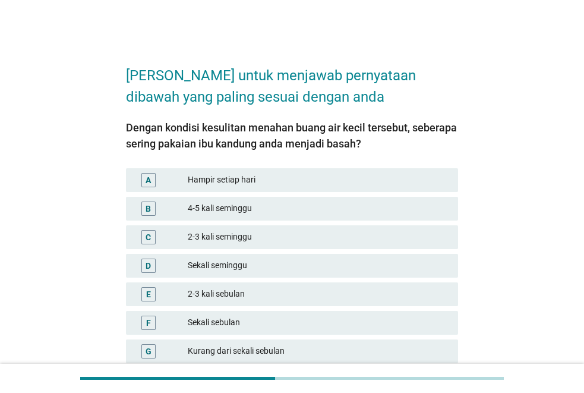
click at [242, 209] on div "4-5 kali seminggu" at bounding box center [318, 208] width 261 height 14
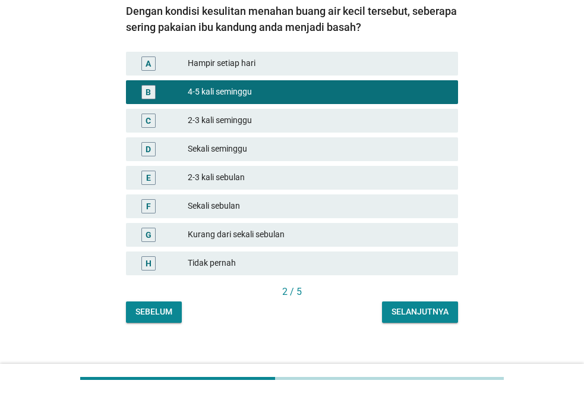
scroll to position [128, 0]
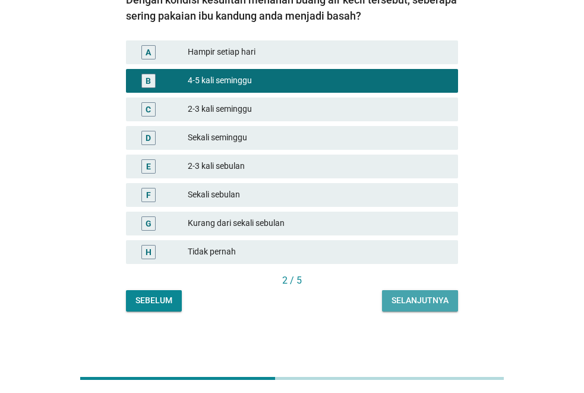
click at [415, 299] on div "Selanjutnya" at bounding box center [419, 300] width 57 height 12
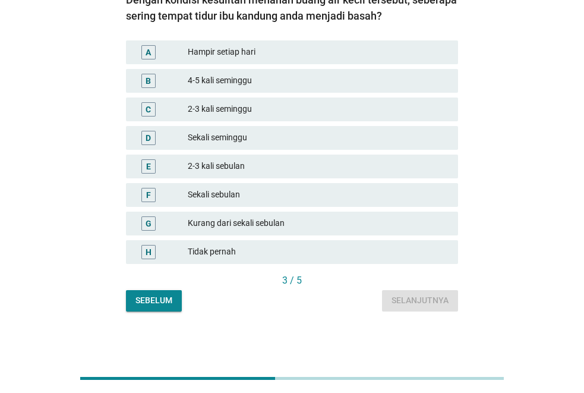
scroll to position [0, 0]
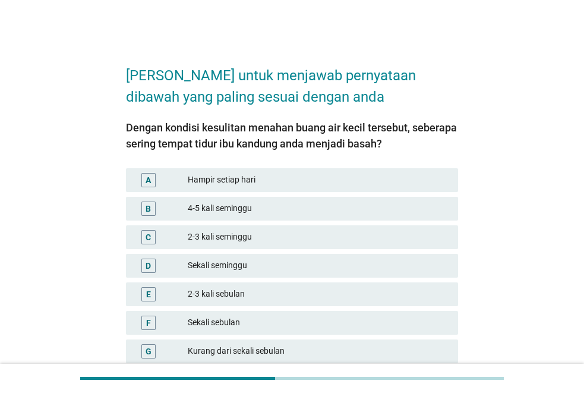
click at [226, 232] on div "2-3 kali seminggu" at bounding box center [318, 237] width 261 height 14
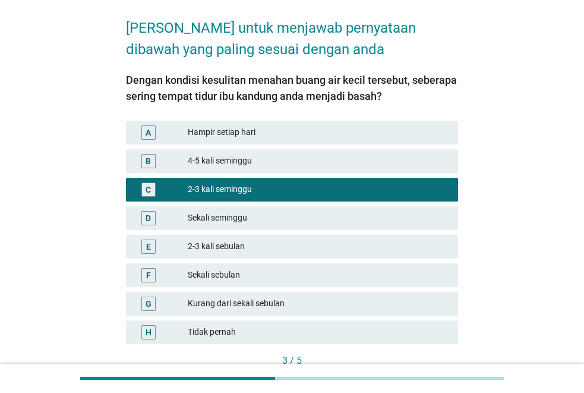
scroll to position [119, 0]
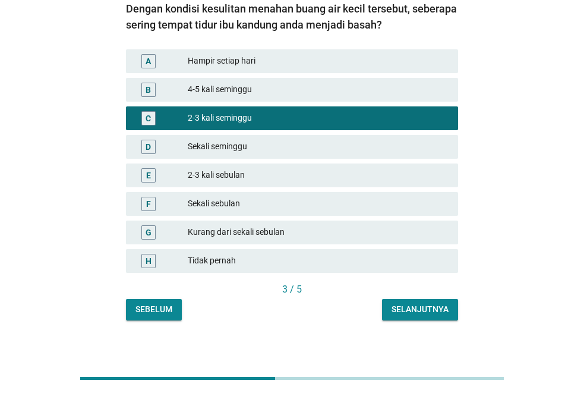
click at [435, 316] on button "Selanjutnya" at bounding box center [420, 309] width 76 height 21
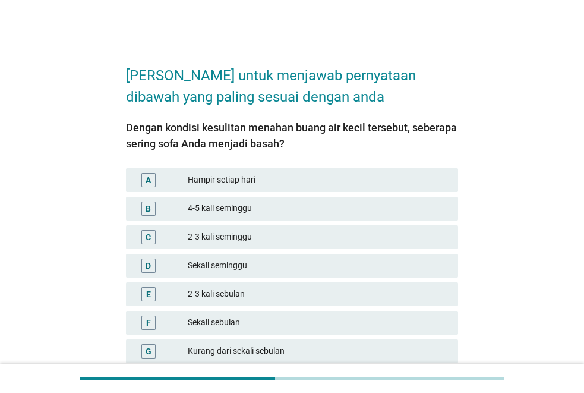
click at [245, 231] on div "2-3 kali seminggu" at bounding box center [318, 237] width 261 height 14
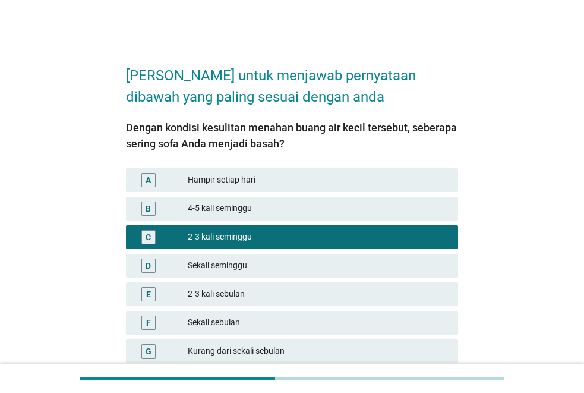
scroll to position [119, 0]
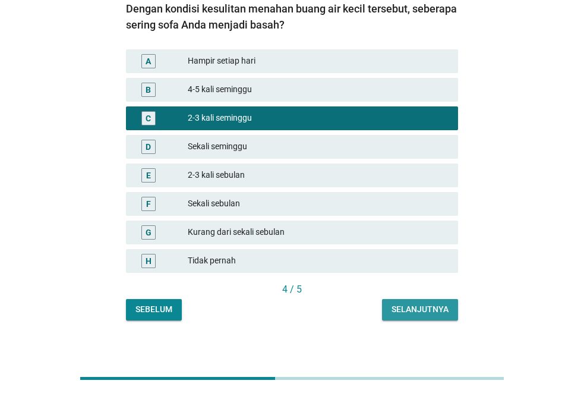
click at [446, 309] on div "Selanjutnya" at bounding box center [419, 309] width 57 height 12
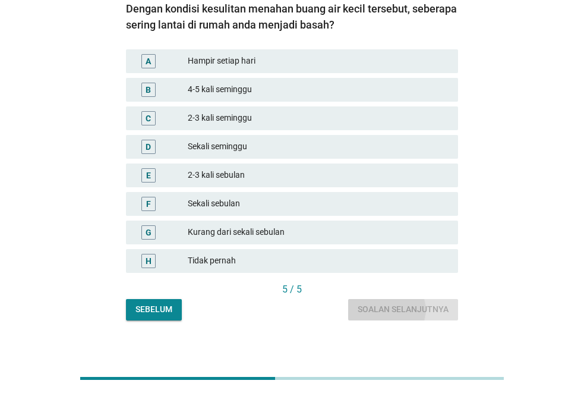
scroll to position [0, 0]
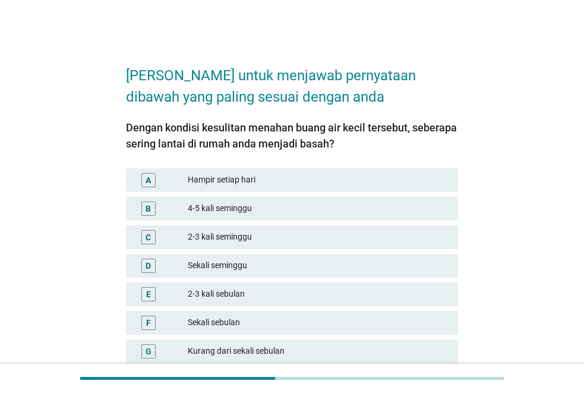
click at [258, 236] on div "2-3 kali seminggu" at bounding box center [318, 237] width 261 height 14
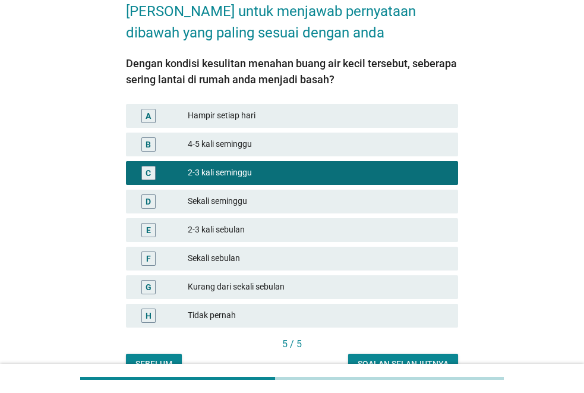
scroll to position [128, 0]
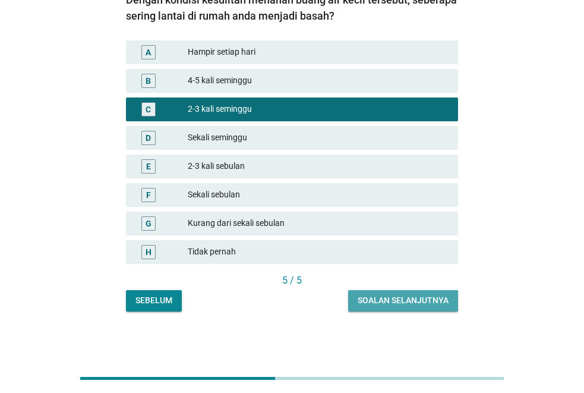
click at [440, 299] on div "Soalan selanjutnya" at bounding box center [403, 300] width 91 height 12
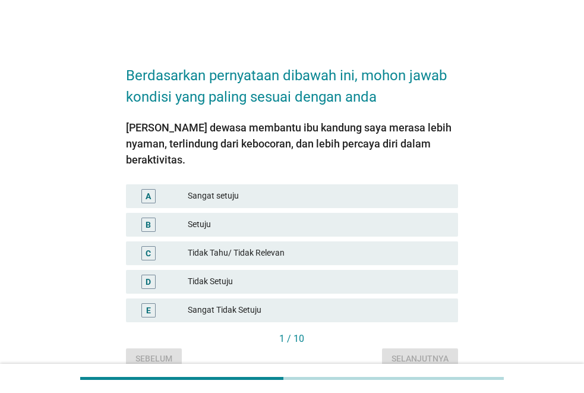
click at [251, 189] on div "Sangat setuju" at bounding box center [318, 196] width 261 height 14
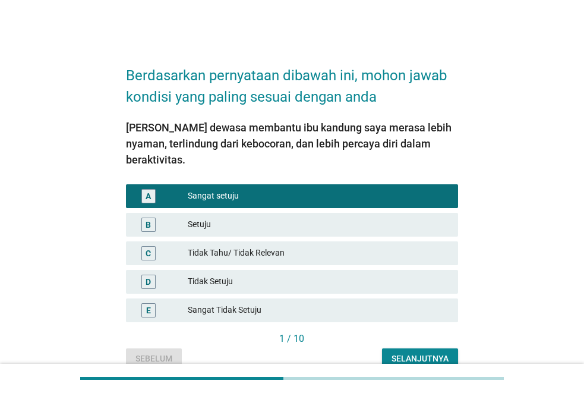
click at [413, 352] on div "Selanjutnya" at bounding box center [419, 358] width 57 height 12
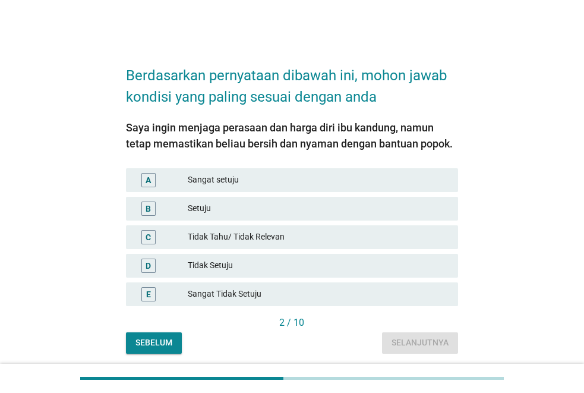
click at [253, 188] on div "A Sangat setuju" at bounding box center [292, 180] width 332 height 24
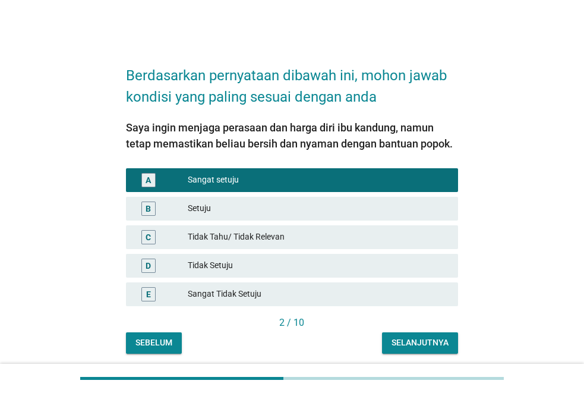
click at [401, 341] on div "Selanjutnya" at bounding box center [419, 342] width 57 height 12
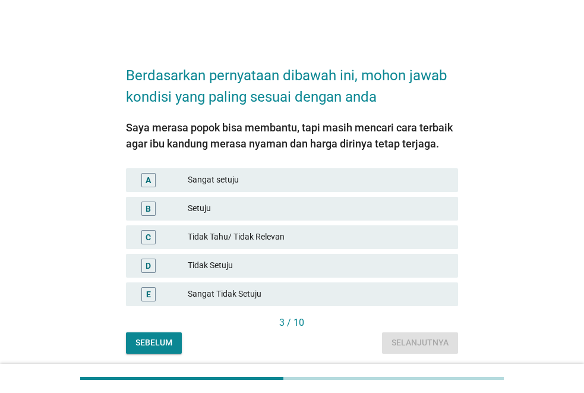
click at [290, 194] on div "B Setuju" at bounding box center [292, 208] width 337 height 29
click at [289, 202] on div "Setuju" at bounding box center [318, 208] width 261 height 14
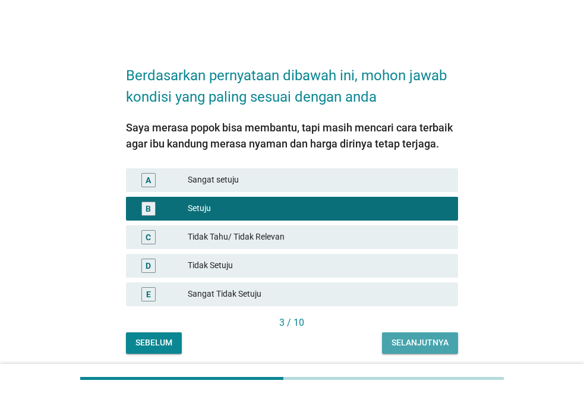
click at [422, 349] on button "Selanjutnya" at bounding box center [420, 342] width 76 height 21
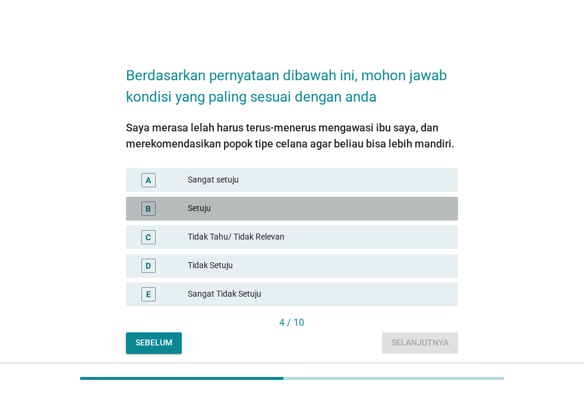
click at [263, 207] on div "Setuju" at bounding box center [318, 208] width 261 height 14
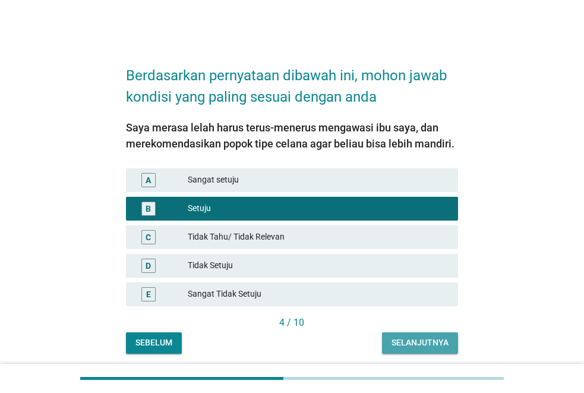
click at [410, 343] on div "Selanjutnya" at bounding box center [419, 342] width 57 height 12
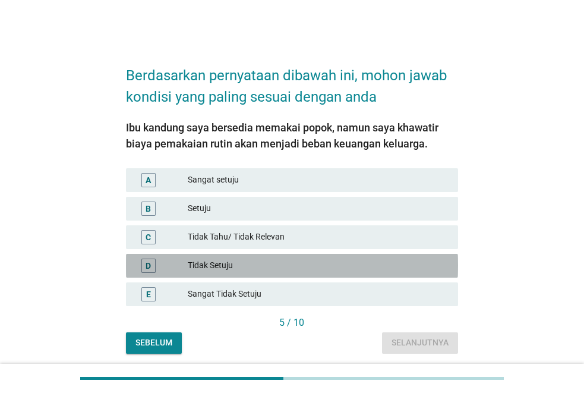
click at [232, 255] on div "D Tidak Setuju" at bounding box center [292, 266] width 332 height 24
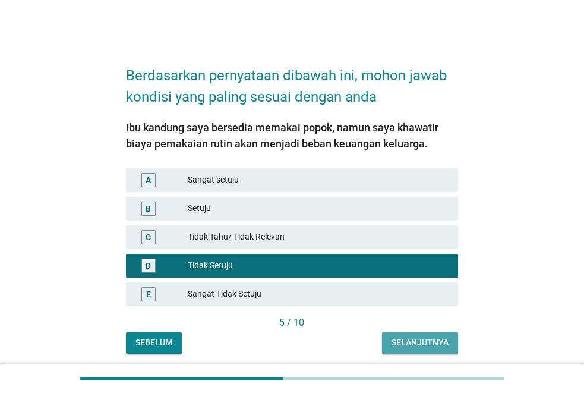
click at [410, 344] on div "Selanjutnya" at bounding box center [419, 342] width 57 height 12
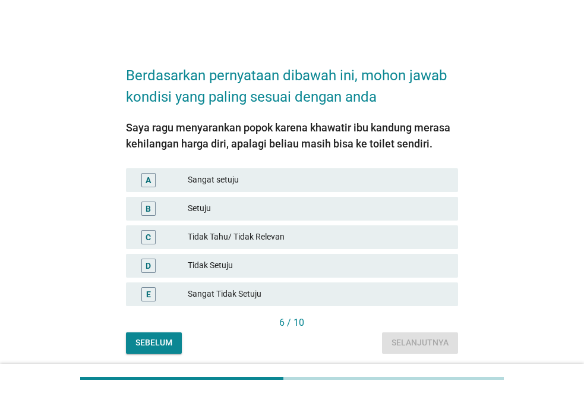
click at [239, 234] on div "Tidak Tahu/ Tidak Relevan" at bounding box center [318, 237] width 261 height 14
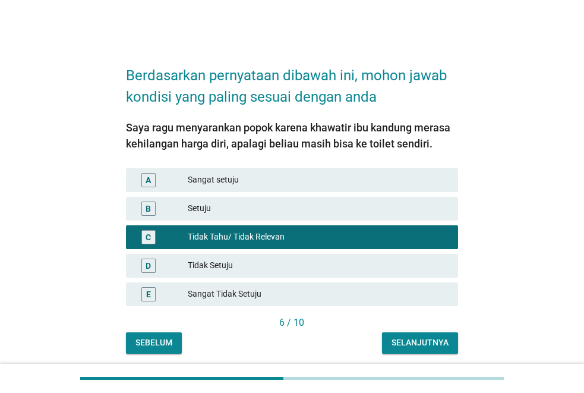
click at [415, 351] on button "Selanjutnya" at bounding box center [420, 342] width 76 height 21
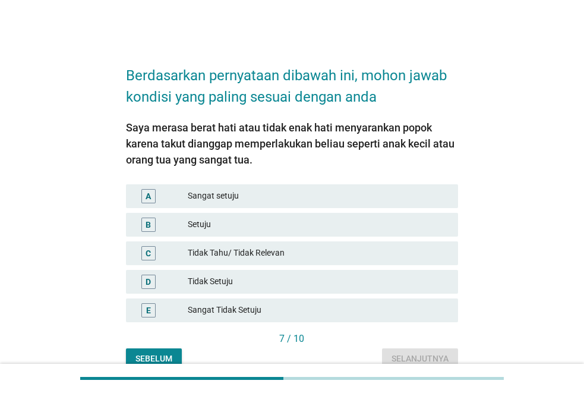
click at [278, 255] on div "Tidak Tahu/ Tidak Relevan" at bounding box center [318, 253] width 261 height 14
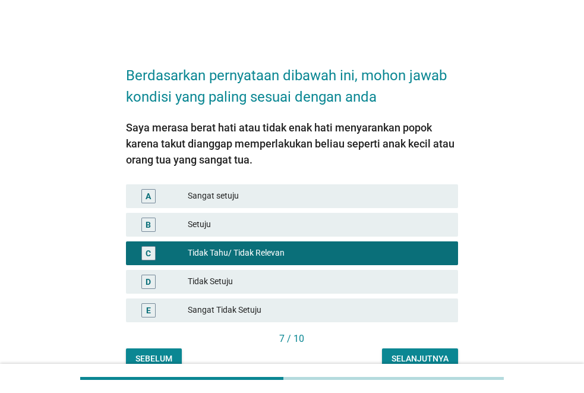
click at [435, 354] on div "Selanjutnya" at bounding box center [419, 358] width 57 height 12
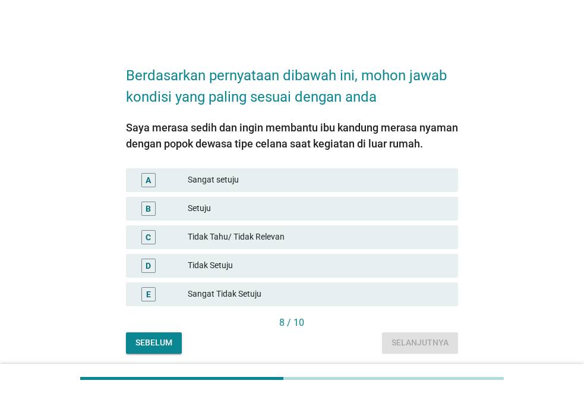
click at [258, 189] on div "A Sangat setuju" at bounding box center [292, 180] width 332 height 24
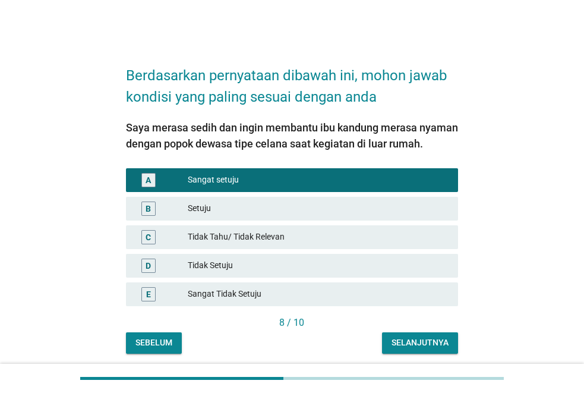
click at [410, 339] on div "Selanjutnya" at bounding box center [419, 342] width 57 height 12
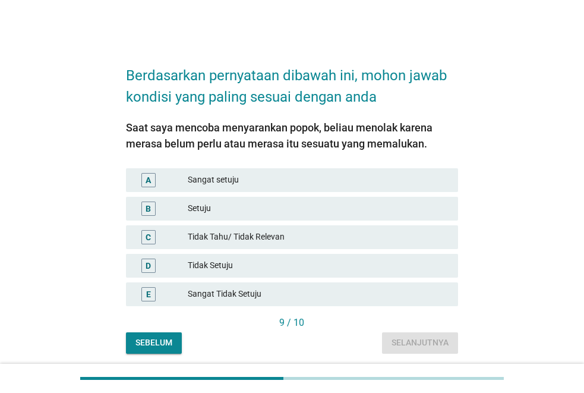
click at [254, 238] on div "Tidak Tahu/ Tidak Relevan" at bounding box center [318, 237] width 261 height 14
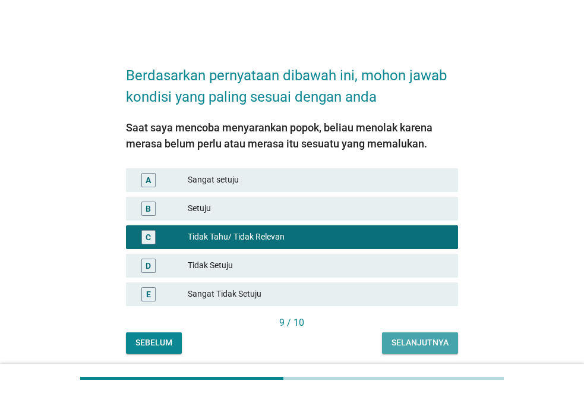
click at [397, 344] on div "Selanjutnya" at bounding box center [419, 342] width 57 height 12
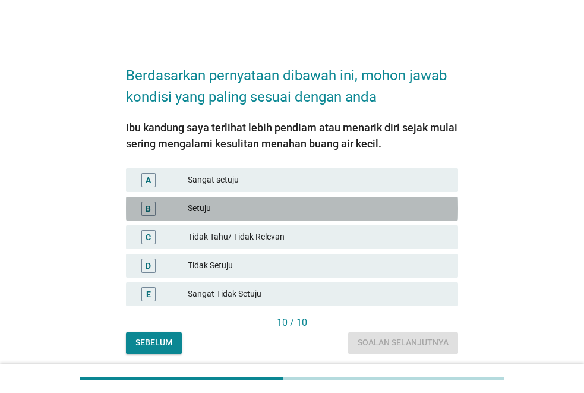
click at [256, 211] on div "Setuju" at bounding box center [318, 208] width 261 height 14
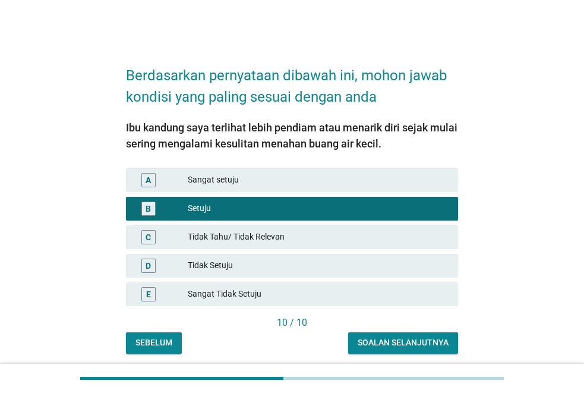
click at [384, 341] on div "Soalan selanjutnya" at bounding box center [403, 342] width 91 height 12
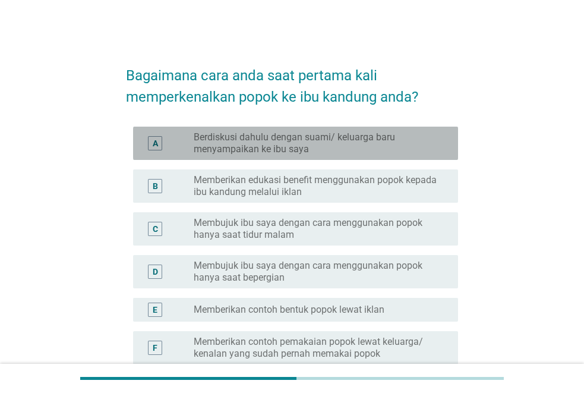
click at [290, 149] on label "Berdiskusi dahulu dengan suami/ keluarga baru menyampaikan ke ibu saya" at bounding box center [316, 143] width 245 height 24
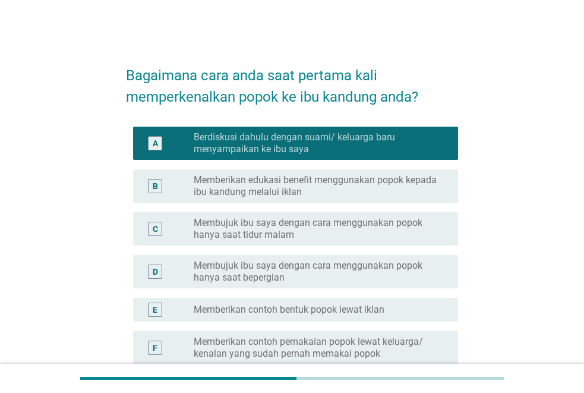
click at [286, 207] on div "C radio_button_unchecked Membujuk ibu saya dengan cara menggunakan popok hanya …" at bounding box center [292, 228] width 332 height 43
click at [289, 194] on label "Memberikan edukasi benefit menggunakan popok kepada ibu kandung melalui iklan" at bounding box center [316, 186] width 245 height 24
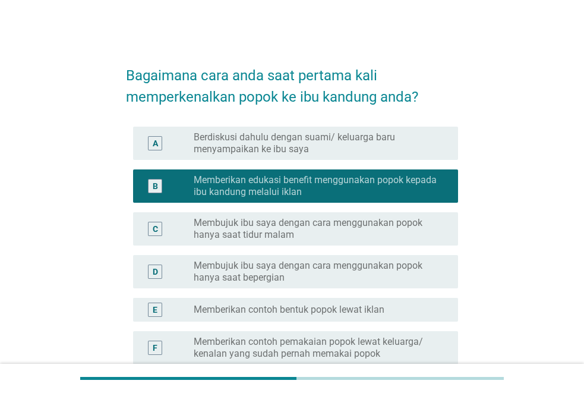
click at [290, 220] on label "Membujuk ibu saya dengan cara menggunakan popok hanya saat tidur malam" at bounding box center [316, 229] width 245 height 24
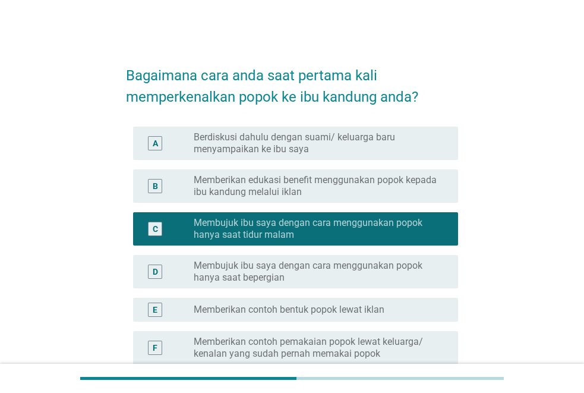
scroll to position [178, 0]
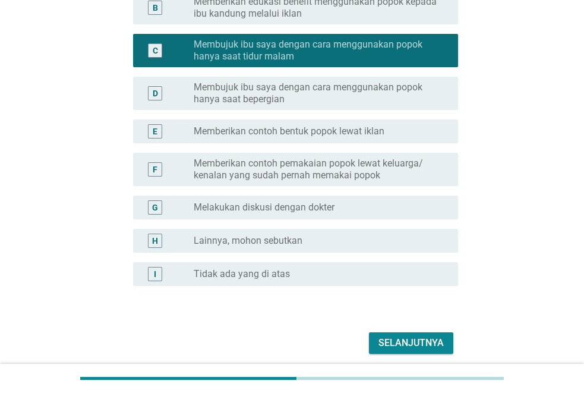
click at [427, 342] on div "Selanjutnya" at bounding box center [410, 343] width 65 height 14
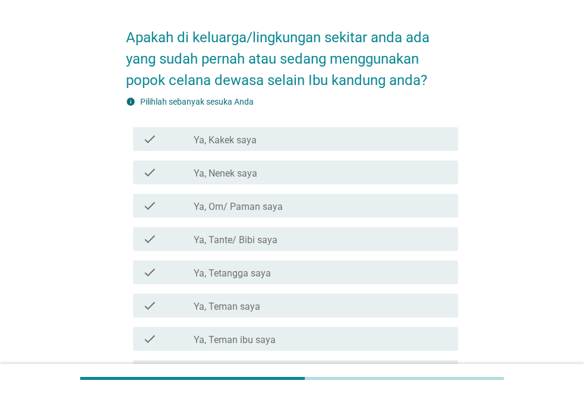
scroll to position [59, 0]
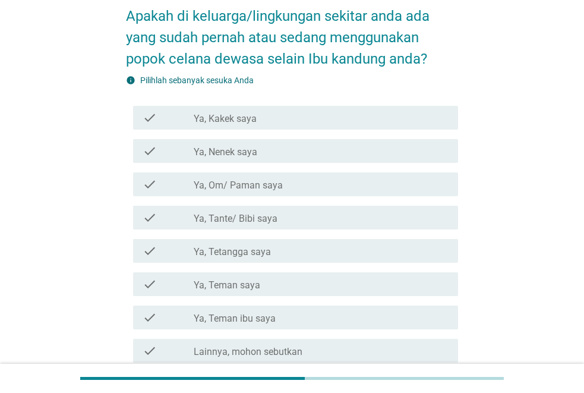
click at [308, 256] on div "check_box_outline_blank Ya, Tetangga saya" at bounding box center [321, 251] width 255 height 14
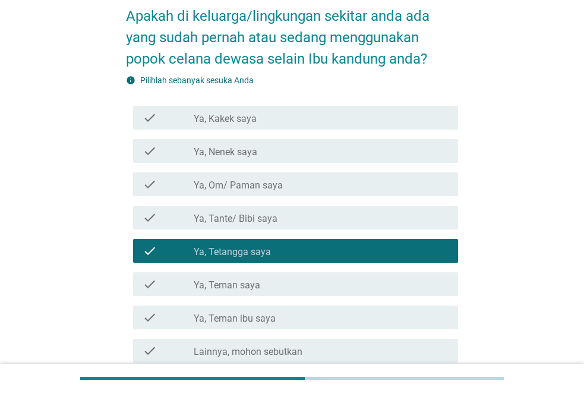
click at [294, 217] on div "check_box_outline_blank Ya, Tante/ [PERSON_NAME]" at bounding box center [321, 217] width 255 height 14
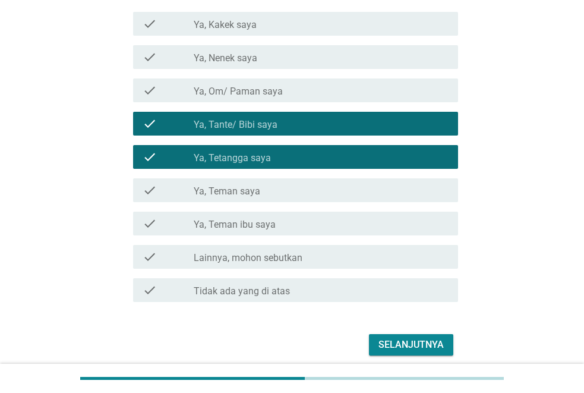
scroll to position [178, 0]
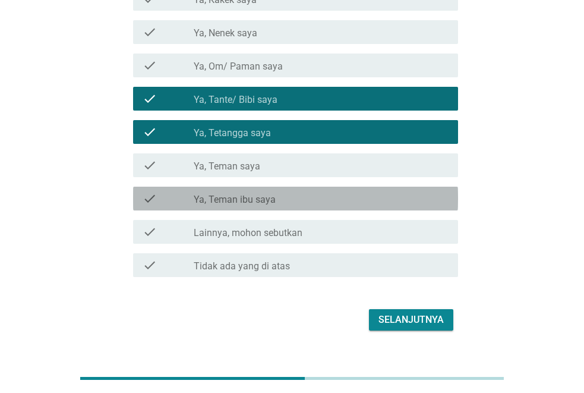
click at [296, 209] on div "check check_box_outline_blank Ya, [PERSON_NAME] ibu saya" at bounding box center [295, 199] width 325 height 24
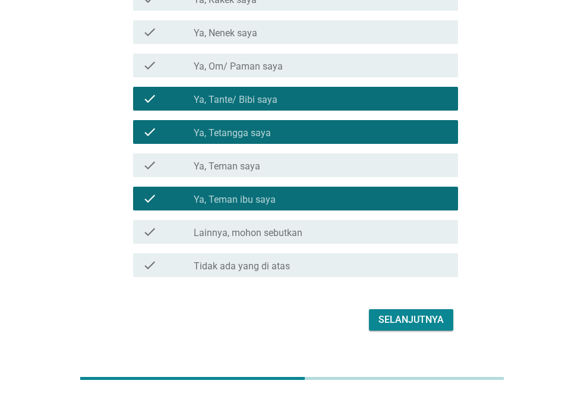
click at [398, 315] on div "Selanjutnya" at bounding box center [410, 319] width 65 height 14
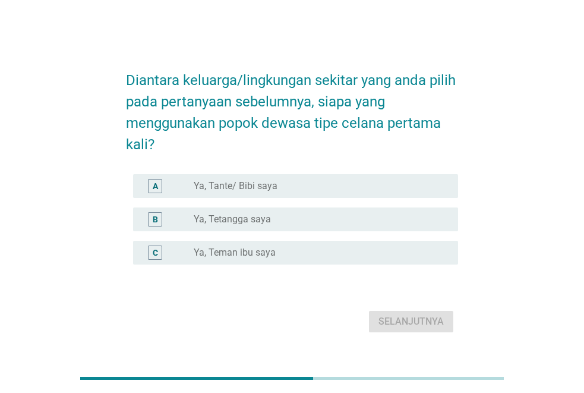
click at [255, 218] on label "Ya, Tetangga saya" at bounding box center [232, 219] width 77 height 12
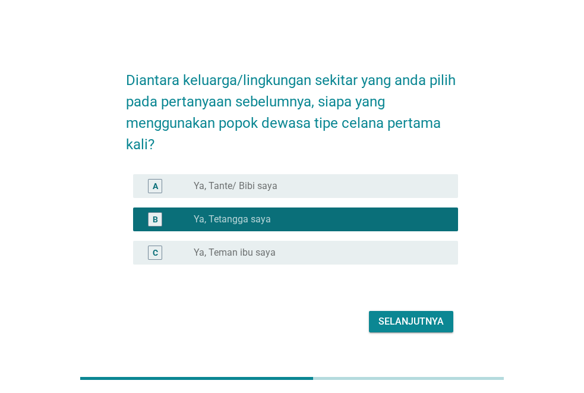
click at [255, 247] on label "Ya, Teman ibu saya" at bounding box center [235, 253] width 82 height 12
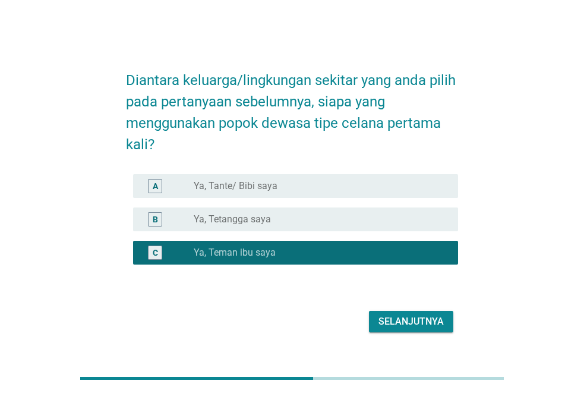
click at [399, 323] on div "Selanjutnya" at bounding box center [410, 321] width 65 height 14
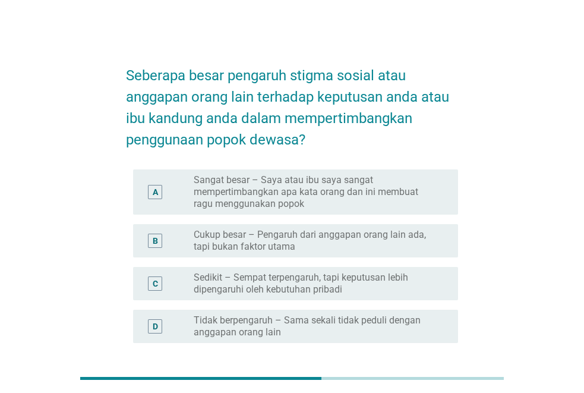
click at [301, 227] on div "B radio_button_unchecked Cukup besar – Pengaruh dari anggapan orang lain ada, t…" at bounding box center [295, 240] width 325 height 33
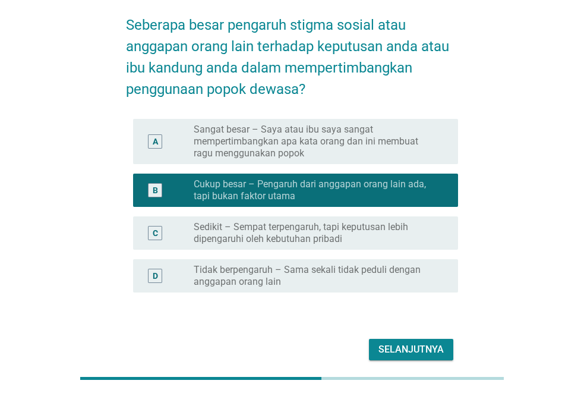
scroll to position [103, 0]
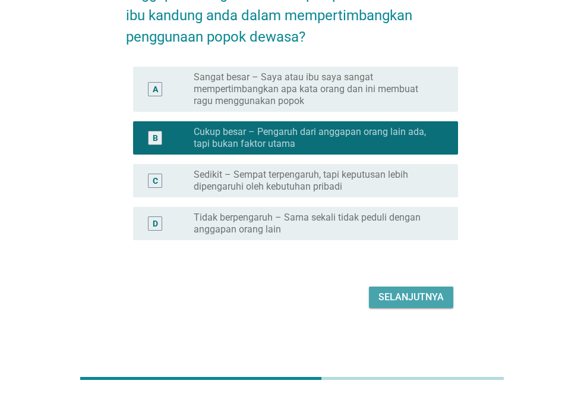
click at [403, 290] on div "Selanjutnya" at bounding box center [410, 297] width 65 height 14
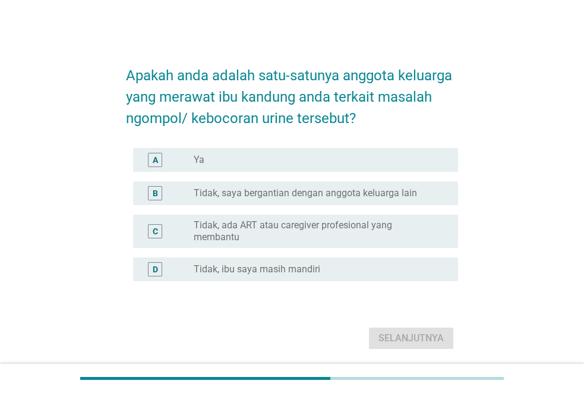
click at [300, 195] on label "Tidak, saya bergantian dengan anggota keluarga lain" at bounding box center [305, 193] width 223 height 12
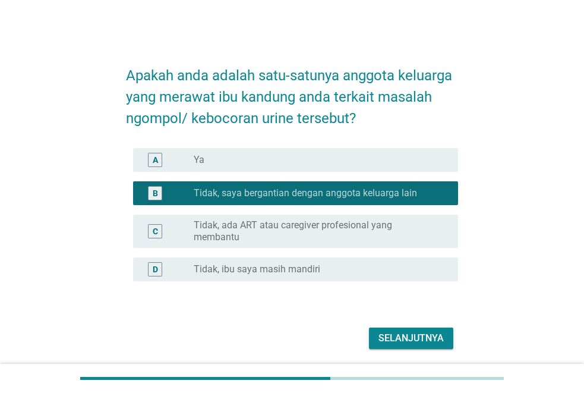
click at [388, 337] on div "Selanjutnya" at bounding box center [410, 338] width 65 height 14
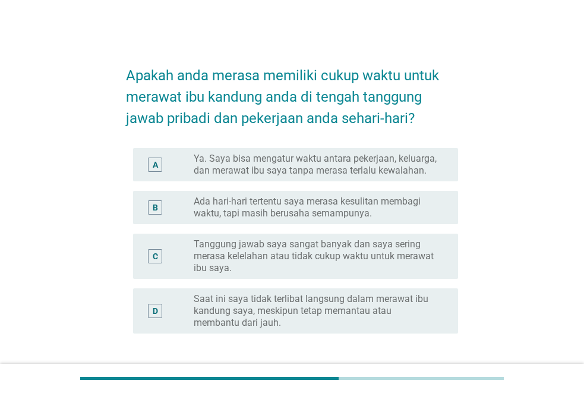
click at [309, 216] on label "Ada hari-hari tertentu saya merasa kesulitan membagi waktu, tapi masih berusaha…" at bounding box center [316, 207] width 245 height 24
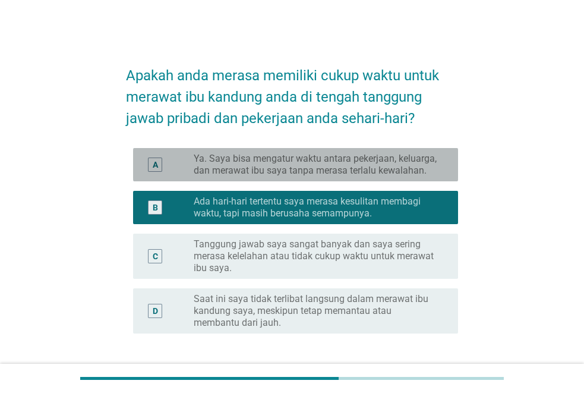
click at [367, 170] on label "Ya. Saya bisa mengatur waktu antara pekerjaan, keluarga, dan merawat ibu saya t…" at bounding box center [316, 165] width 245 height 24
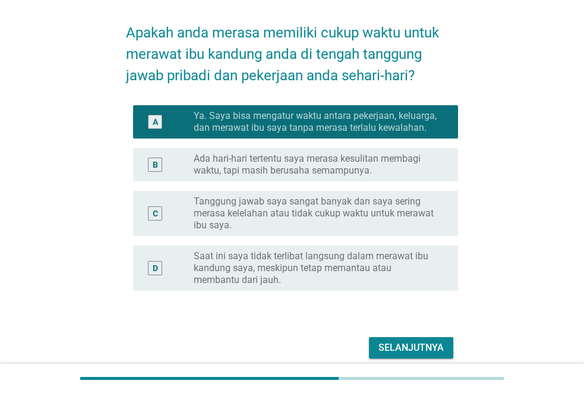
scroll to position [93, 0]
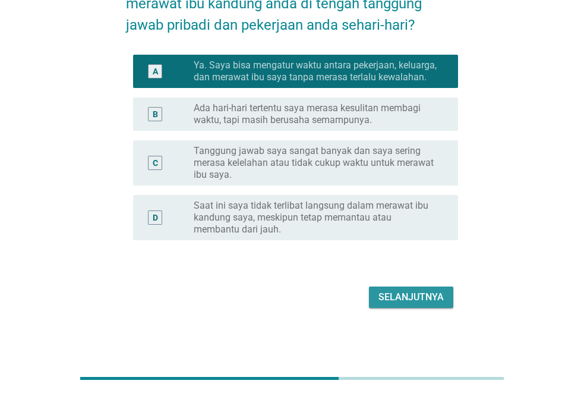
click at [440, 292] on div "Selanjutnya" at bounding box center [410, 297] width 65 height 14
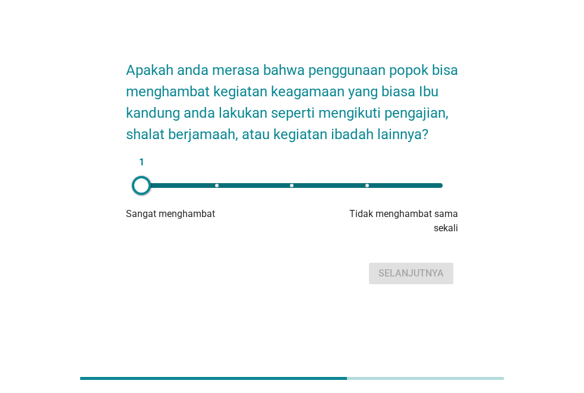
scroll to position [0, 0]
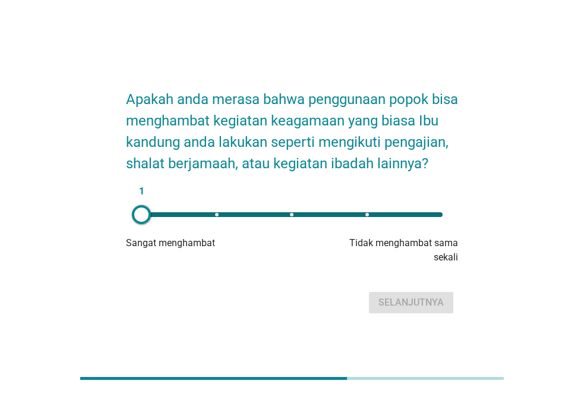
click at [402, 214] on div "1" at bounding box center [291, 214] width 301 height 5
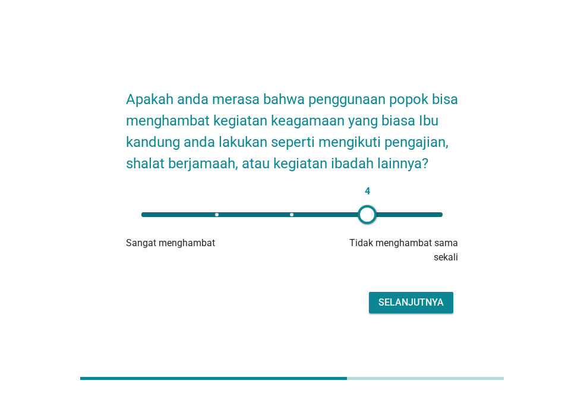
click at [402, 214] on div "4" at bounding box center [291, 214] width 301 height 5
click at [407, 301] on div "Selanjutnya" at bounding box center [410, 302] width 65 height 14
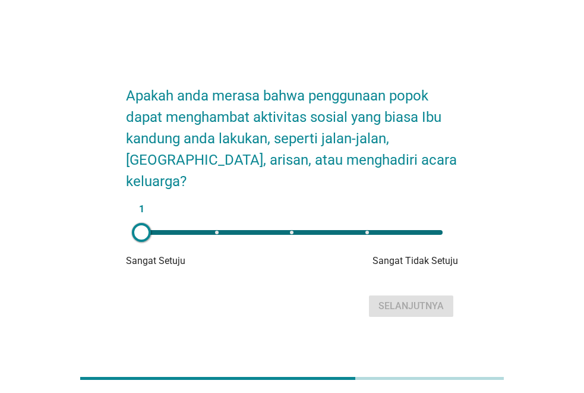
click at [345, 230] on div "1" at bounding box center [291, 232] width 301 height 5
type input "4"
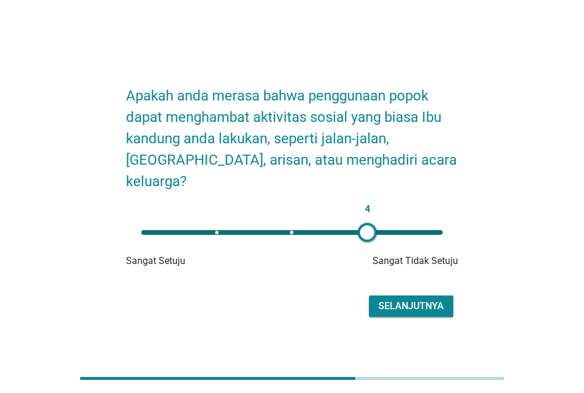
click at [404, 299] on div "Selanjutnya" at bounding box center [410, 306] width 65 height 14
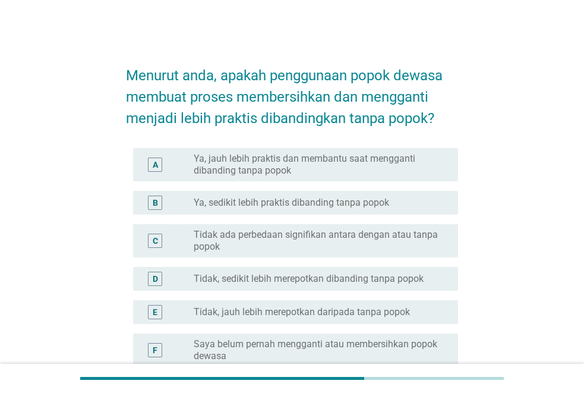
click at [329, 207] on label "Ya, sedikit lebih praktis dibanding tanpa popok" at bounding box center [291, 203] width 195 height 12
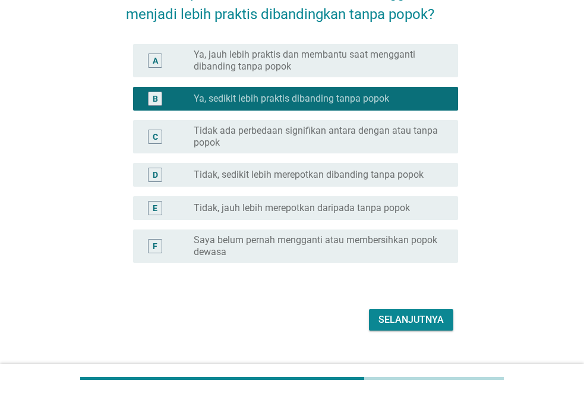
scroll to position [127, 0]
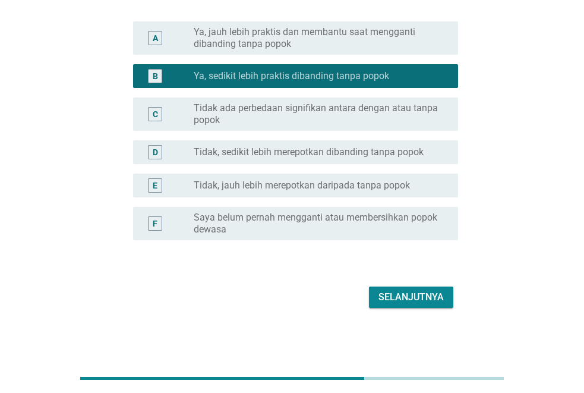
click at [393, 292] on div "Selanjutnya" at bounding box center [410, 297] width 65 height 14
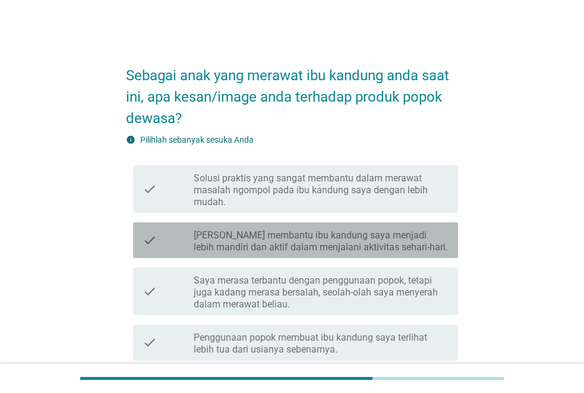
click at [296, 238] on label "[PERSON_NAME] membantu ibu kandung saya menjadi lebih mandiri dan aktif dalam m…" at bounding box center [321, 241] width 255 height 24
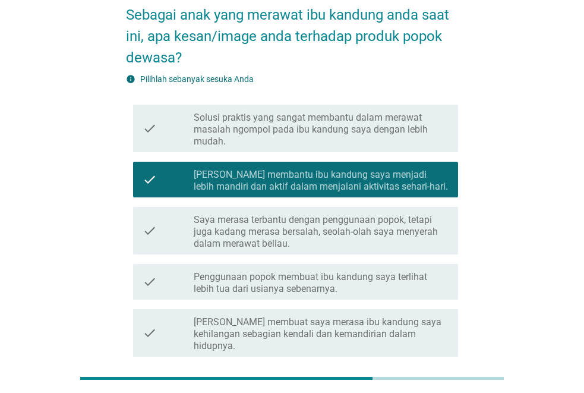
scroll to position [59, 0]
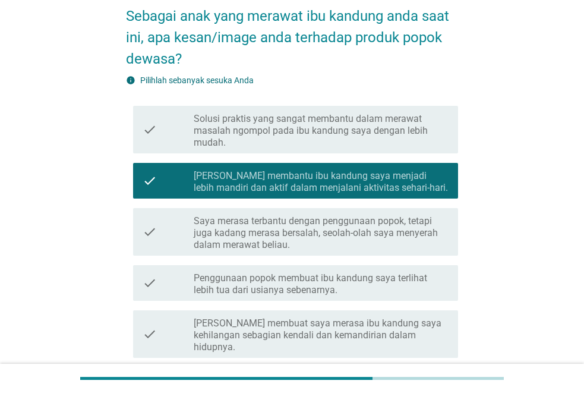
click at [273, 117] on label "Solusi praktis yang sangat membantu dalam merawat masalah ngompol pada ibu kand…" at bounding box center [321, 131] width 255 height 36
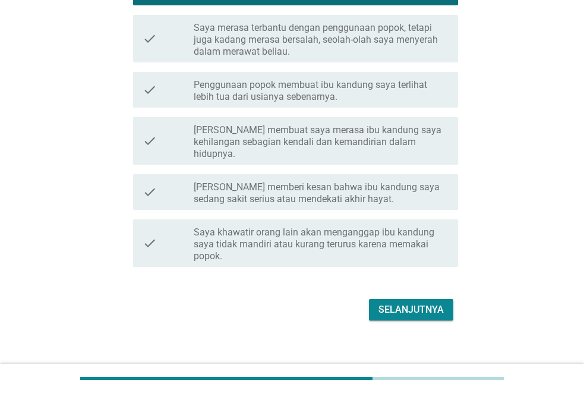
scroll to position [253, 0]
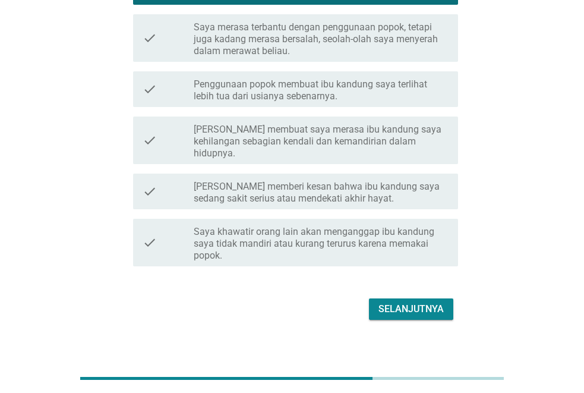
click at [403, 302] on div "Selanjutnya" at bounding box center [410, 309] width 65 height 14
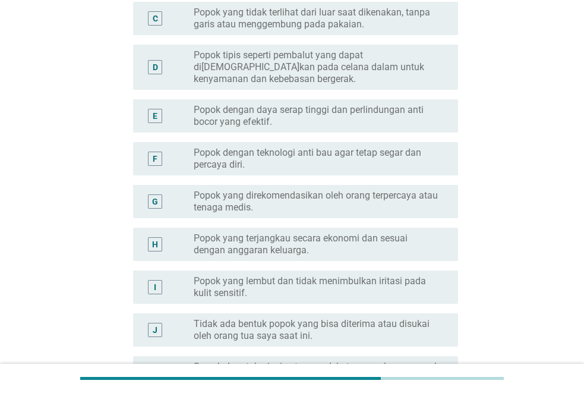
scroll to position [0, 0]
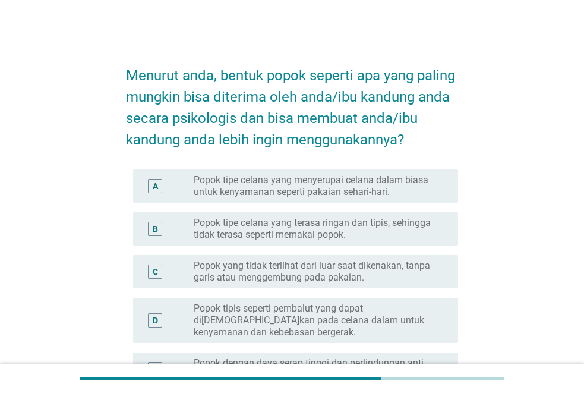
click at [348, 192] on label "Popok tipe celana yang menyerupai celana dalam biasa untuk kenyamanan seperti p…" at bounding box center [316, 186] width 245 height 24
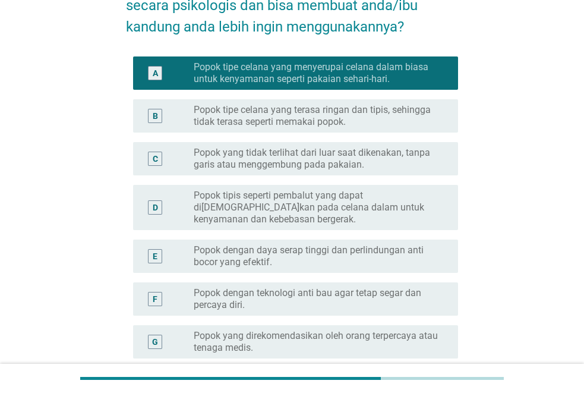
scroll to position [119, 0]
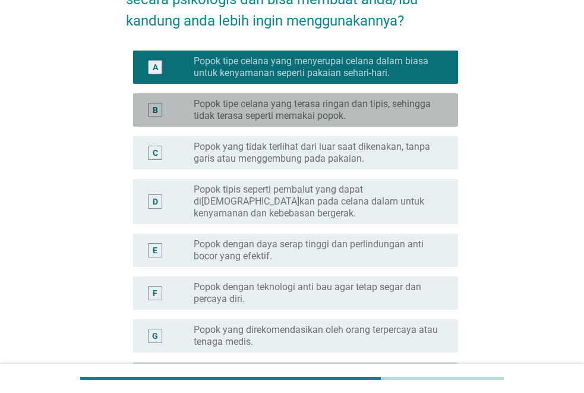
click at [344, 101] on label "Popok tipe celana yang terasa ringan dan tipis, sehingga tidak terasa seperti m…" at bounding box center [316, 110] width 245 height 24
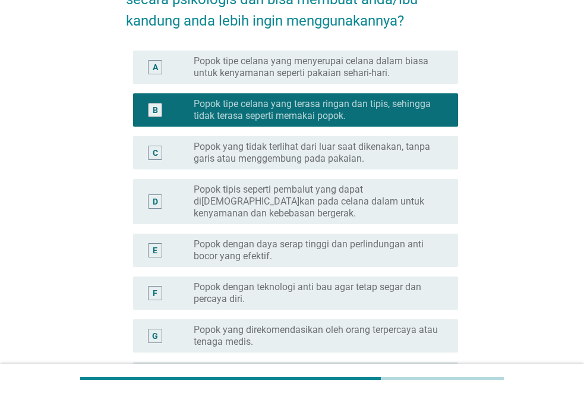
click at [345, 73] on label "Popok tipe celana yang menyerupai celana dalam biasa untuk kenyamanan seperti p…" at bounding box center [316, 67] width 245 height 24
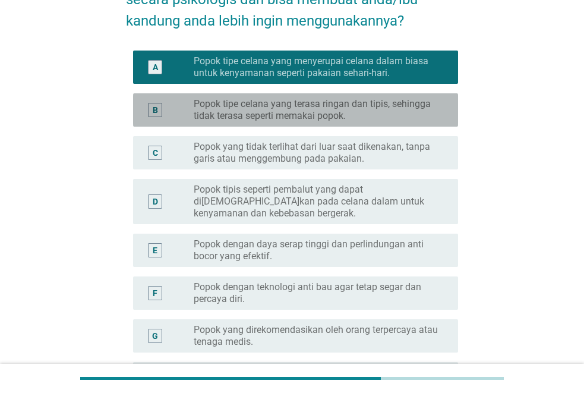
click at [360, 100] on label "Popok tipe celana yang terasa ringan dan tipis, sehingga tidak terasa seperti m…" at bounding box center [316, 110] width 245 height 24
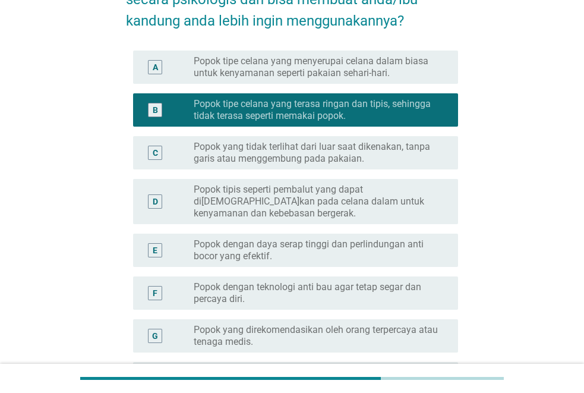
click at [370, 68] on label "Popok tipe celana yang menyerupai celana dalam biasa untuk kenyamanan seperti p…" at bounding box center [316, 67] width 245 height 24
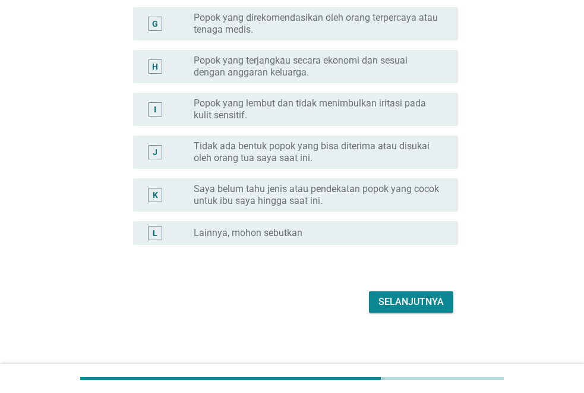
scroll to position [435, 0]
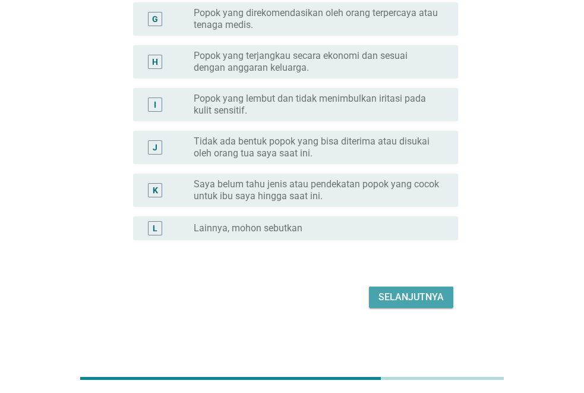
click at [388, 301] on div "Selanjutnya" at bounding box center [410, 297] width 65 height 14
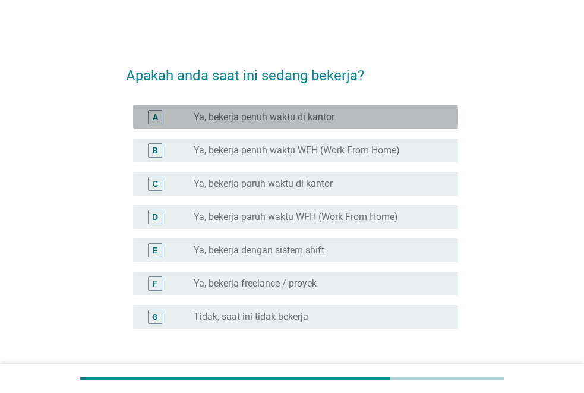
click at [295, 121] on label "Ya, bekerja penuh waktu di kantor" at bounding box center [264, 117] width 141 height 12
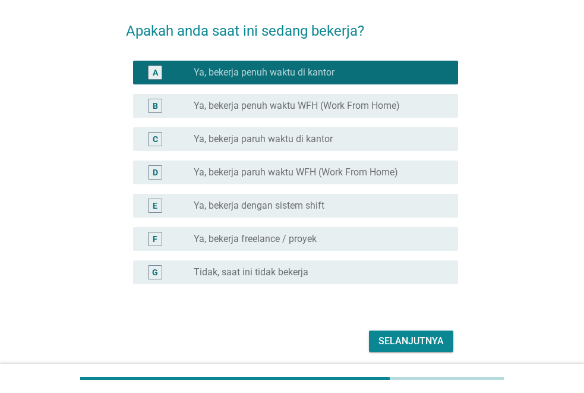
scroll to position [89, 0]
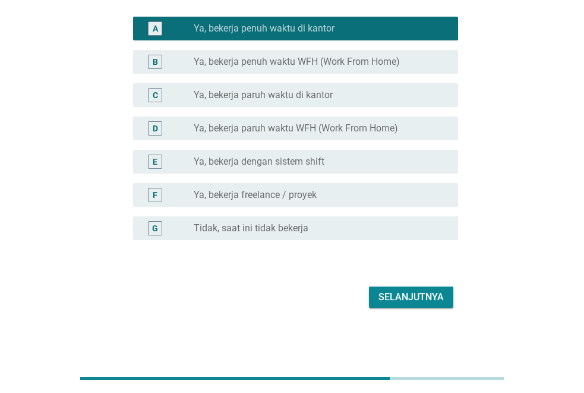
click at [414, 291] on div "Selanjutnya" at bounding box center [410, 297] width 65 height 14
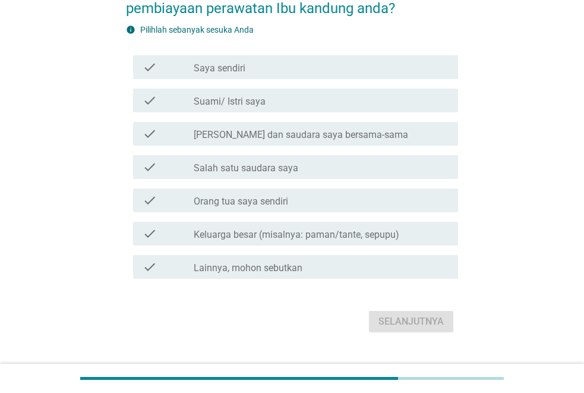
scroll to position [0, 0]
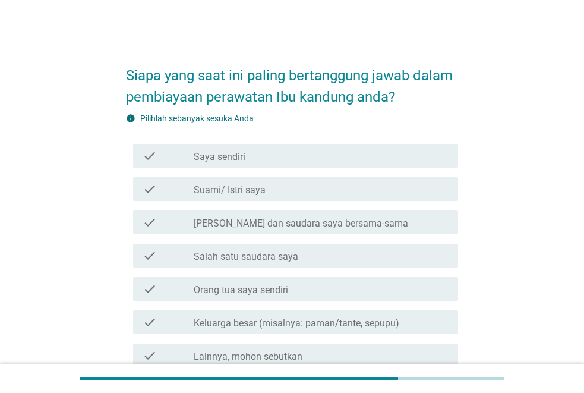
click at [304, 228] on label "[PERSON_NAME] dan saudara saya bersama-sama" at bounding box center [301, 223] width 214 height 12
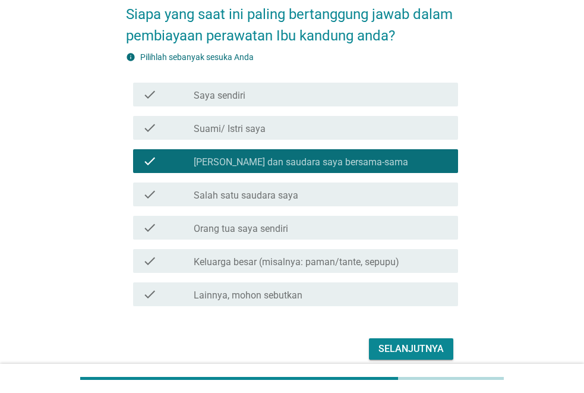
scroll to position [113, 0]
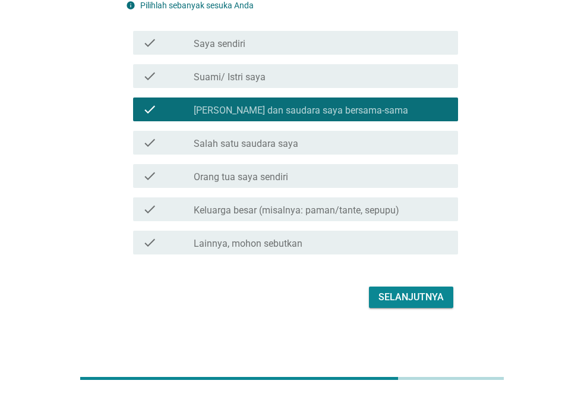
click at [407, 295] on div "Selanjutnya" at bounding box center [410, 297] width 65 height 14
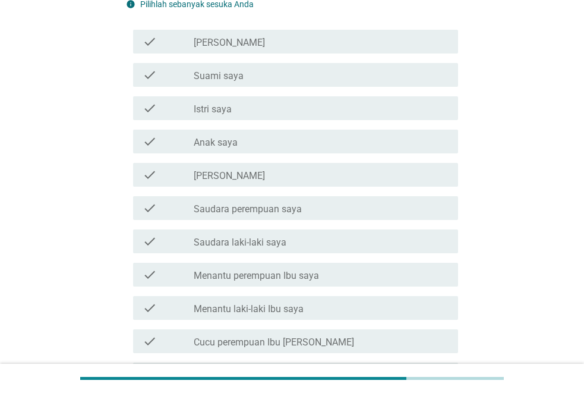
scroll to position [119, 0]
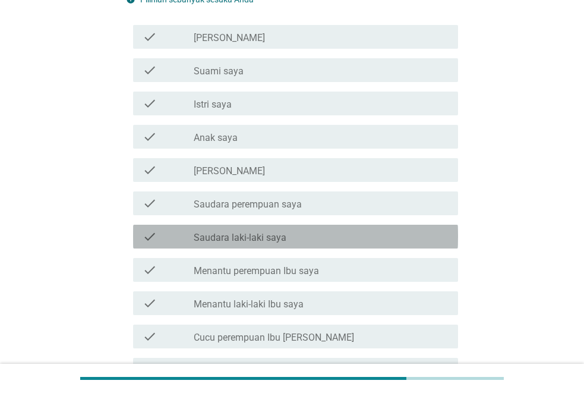
click at [279, 236] on label "Saudara laki-laki saya" at bounding box center [240, 238] width 93 height 12
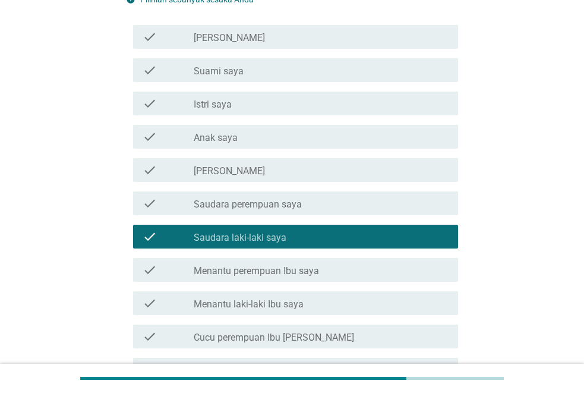
scroll to position [312, 0]
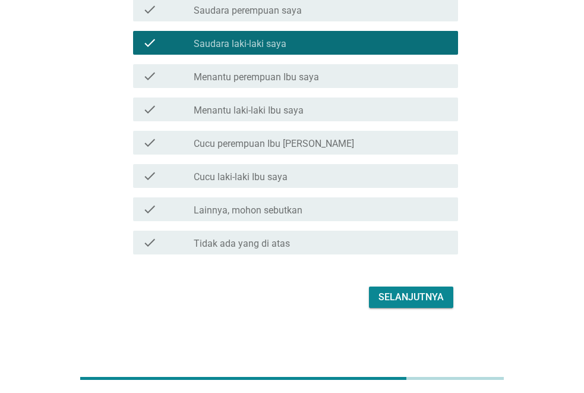
click at [386, 295] on div "Selanjutnya" at bounding box center [410, 297] width 65 height 14
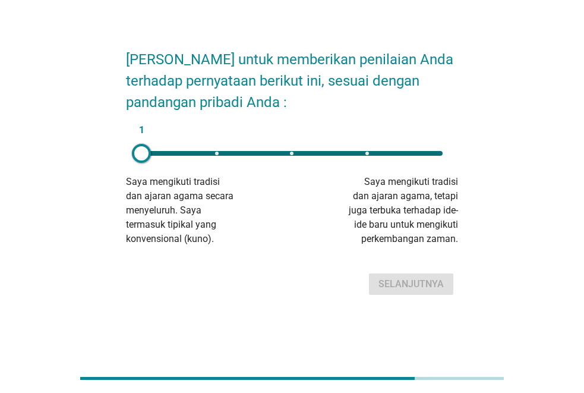
scroll to position [0, 0]
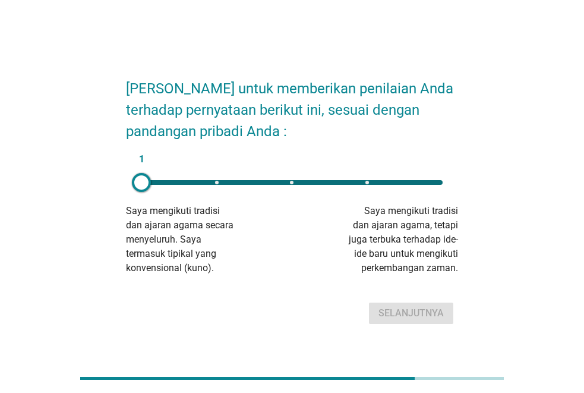
click at [394, 180] on div "1" at bounding box center [291, 182] width 301 height 5
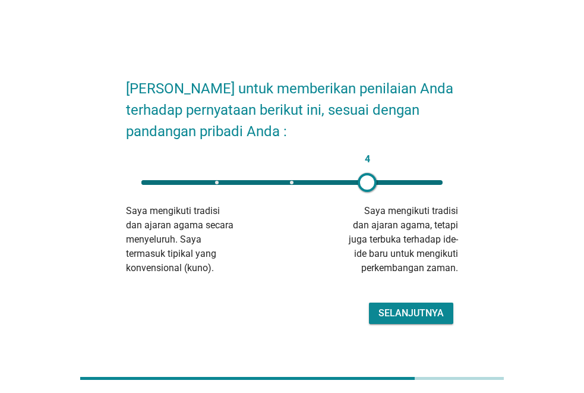
click at [425, 316] on div "Selanjutnya" at bounding box center [410, 313] width 65 height 14
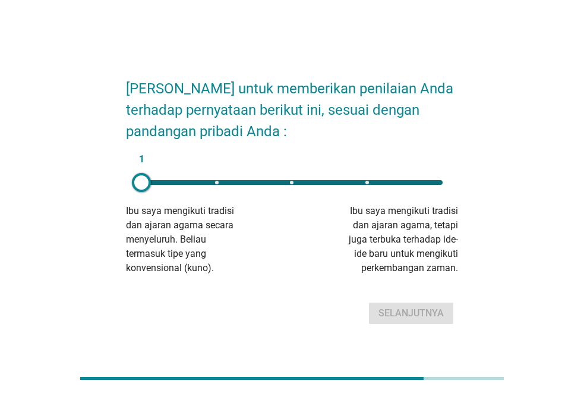
click at [323, 176] on div "1" at bounding box center [292, 182] width 320 height 24
type input "3"
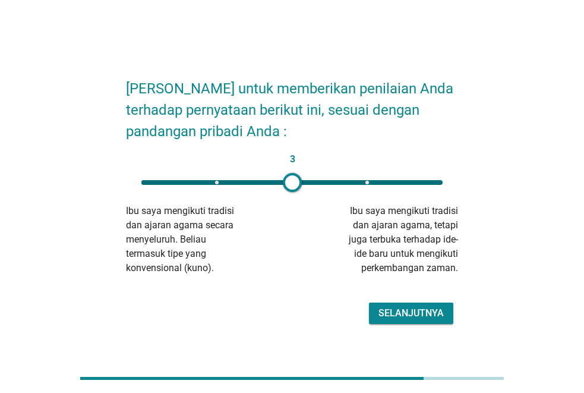
click at [399, 320] on button "Selanjutnya" at bounding box center [411, 312] width 84 height 21
